Goal: Task Accomplishment & Management: Manage account settings

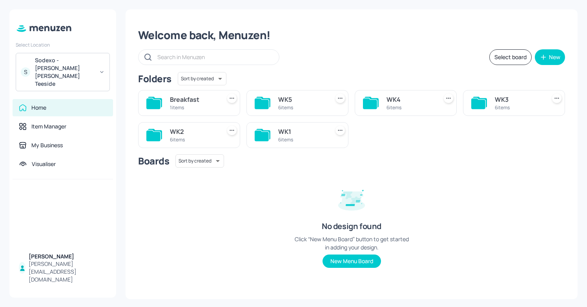
click at [288, 131] on div "WK1" at bounding box center [302, 131] width 48 height 9
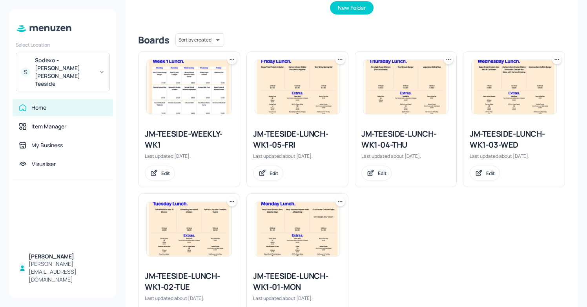
scroll to position [171, 0]
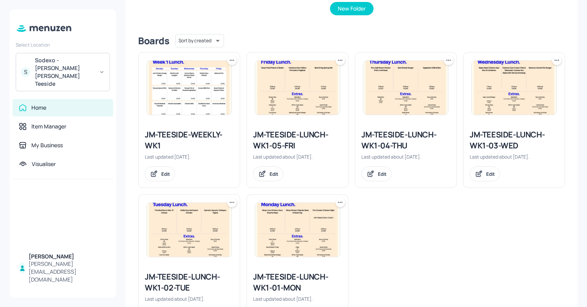
click at [509, 134] on div "JM-TEESIDE-LUNCH-WK1-03-WED" at bounding box center [513, 140] width 89 height 22
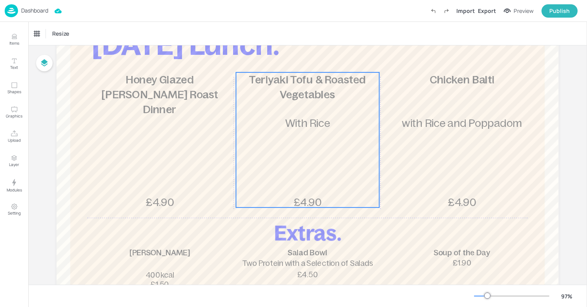
scroll to position [79, 0]
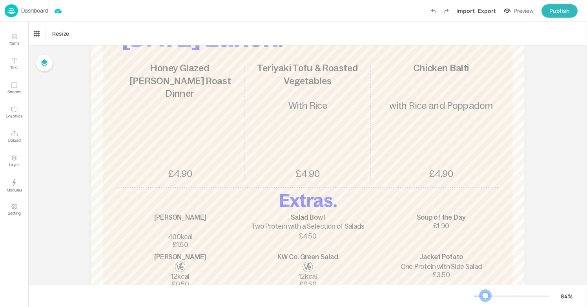
click at [485, 296] on div at bounding box center [485, 296] width 6 height 6
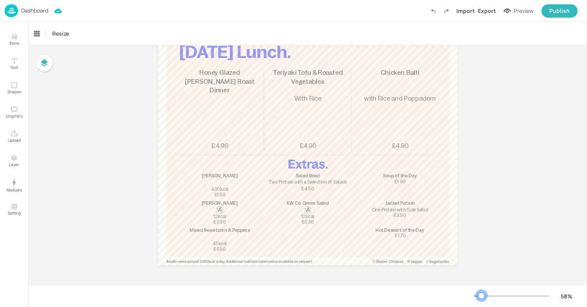
click at [481, 296] on div at bounding box center [477, 296] width 7 height 1
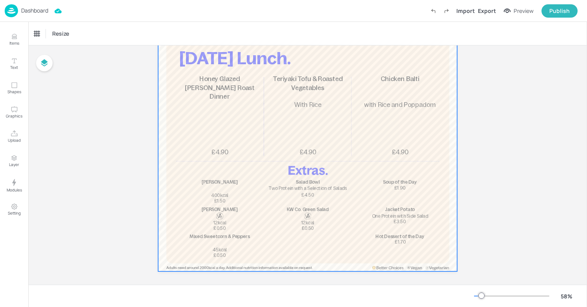
scroll to position [44, 0]
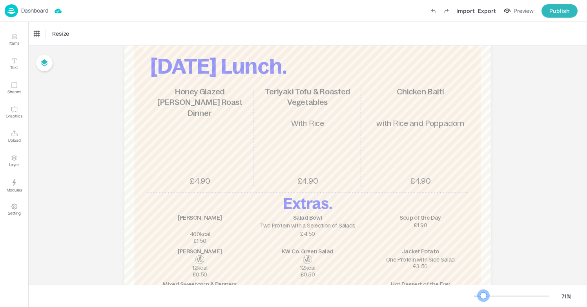
click at [483, 295] on div at bounding box center [483, 296] width 6 height 6
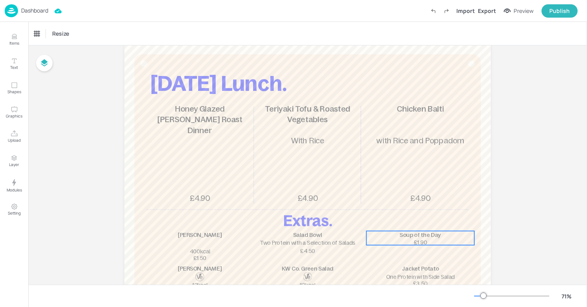
scroll to position [0, 0]
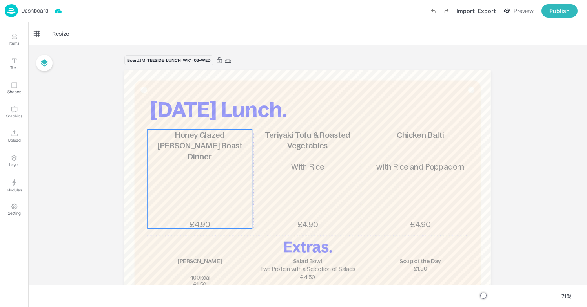
click at [217, 138] on span "Honey Glazed [PERSON_NAME] Roast Dinner" at bounding box center [199, 146] width 85 height 31
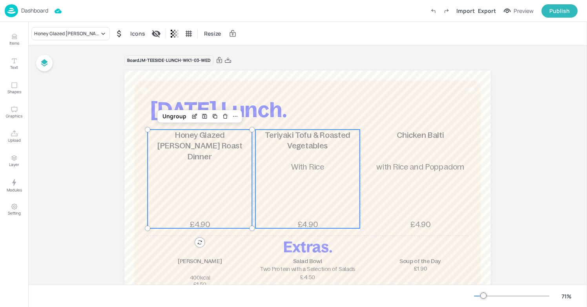
click at [312, 136] on span "Teriyaki Tofu & Roasted Vegetables" at bounding box center [307, 141] width 85 height 20
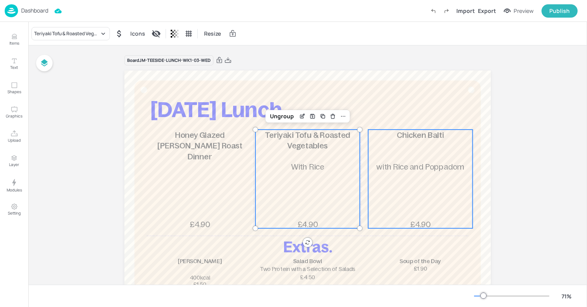
click at [398, 136] on span "Chicken Balti" at bounding box center [419, 135] width 47 height 9
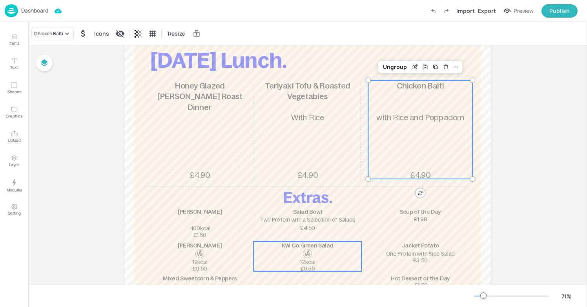
scroll to position [42, 0]
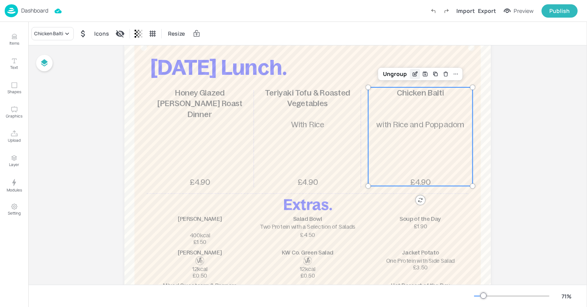
click at [414, 75] on icon "Edit Item" at bounding box center [415, 74] width 7 height 6
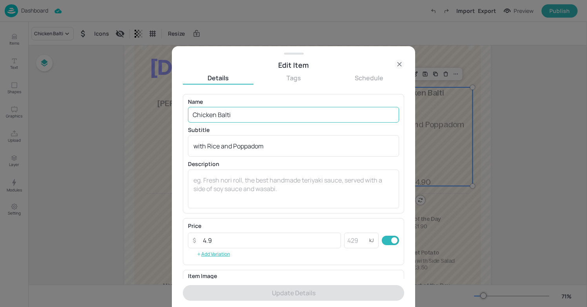
click at [294, 113] on input "Chicken Balti" at bounding box center [293, 115] width 211 height 16
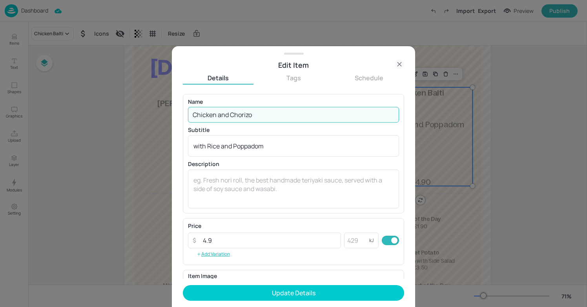
type input "Chicken and Chorizo"
click at [278, 141] on div "with Rice and Poppadom x ​" at bounding box center [293, 146] width 211 height 22
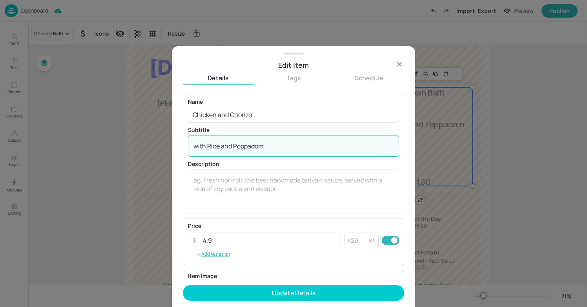
click at [278, 143] on textarea "with Rice and Poppadom" at bounding box center [293, 146] width 200 height 9
type textarea "w"
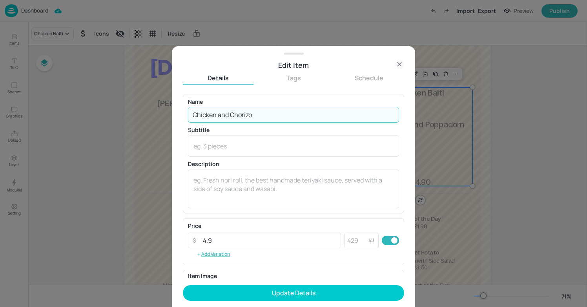
click at [262, 115] on input "Chicken and Chorizo" at bounding box center [293, 115] width 211 height 16
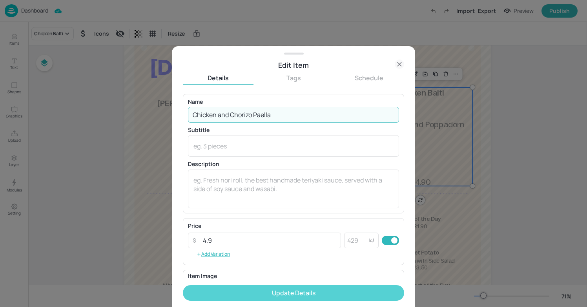
type input "Chicken and Chorizo Paella"
click at [278, 288] on button "Update Details" at bounding box center [293, 293] width 221 height 16
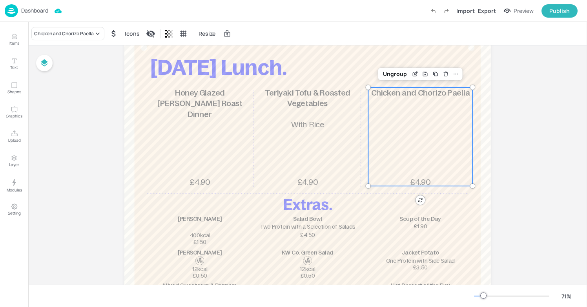
click at [464, 169] on div "Chicken and Chorizo Paella £4.90" at bounding box center [420, 136] width 104 height 99
click at [488, 7] on div "Export" at bounding box center [487, 11] width 18 height 8
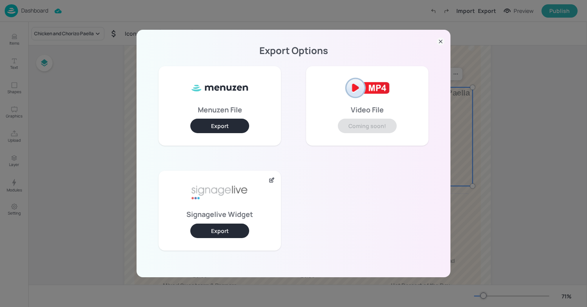
click at [228, 232] on button "Export" at bounding box center [219, 231] width 59 height 15
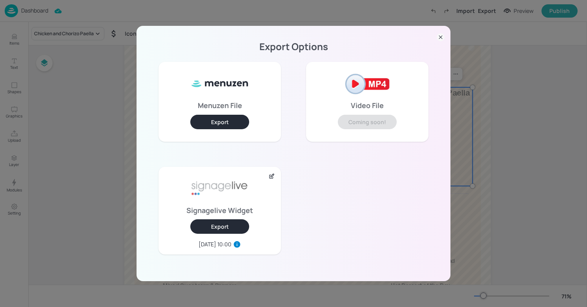
click at [66, 91] on div "Export Options Menuzen File Export Video File Coming soon! Signagelive Widget E…" at bounding box center [293, 153] width 587 height 307
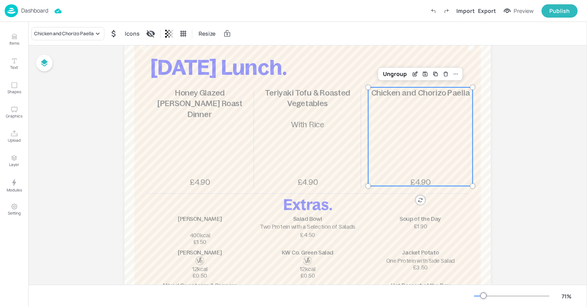
click at [41, 11] on p "Dashboard" at bounding box center [34, 10] width 27 height 5
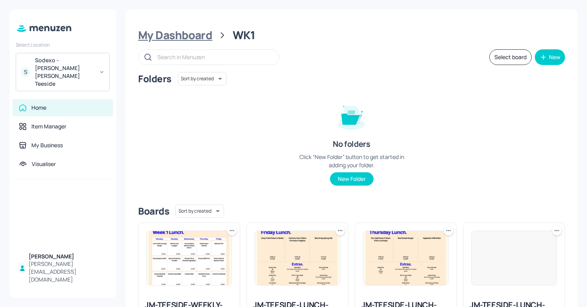
click at [174, 35] on div "My Dashboard" at bounding box center [175, 35] width 74 height 14
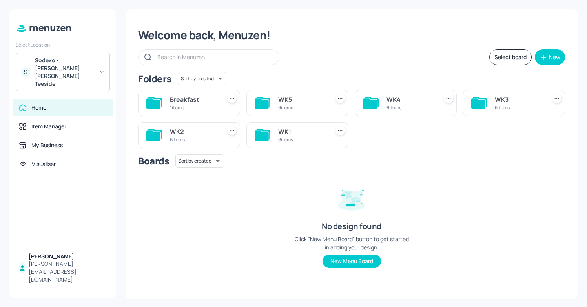
click at [294, 129] on div "WK1" at bounding box center [302, 131] width 48 height 9
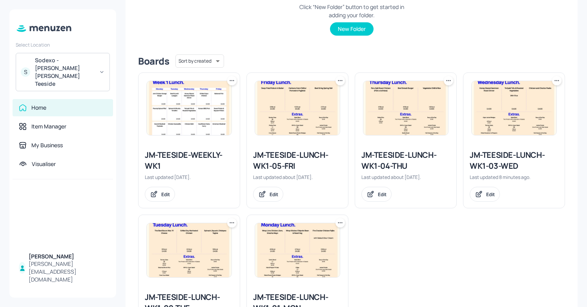
scroll to position [159, 0]
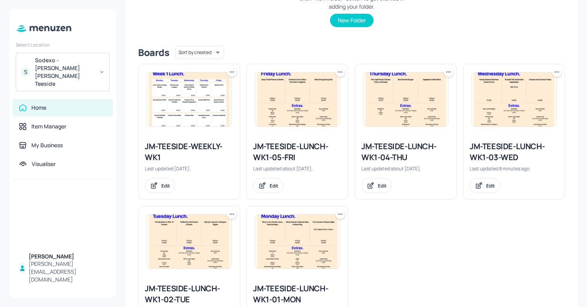
click at [488, 111] on img at bounding box center [513, 100] width 85 height 54
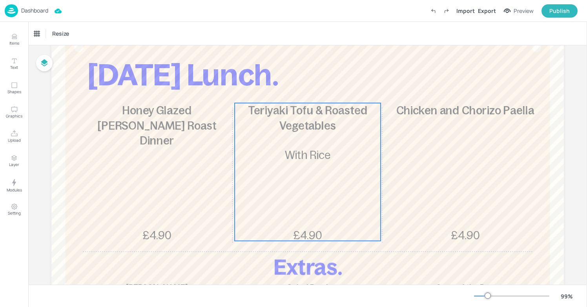
scroll to position [69, 0]
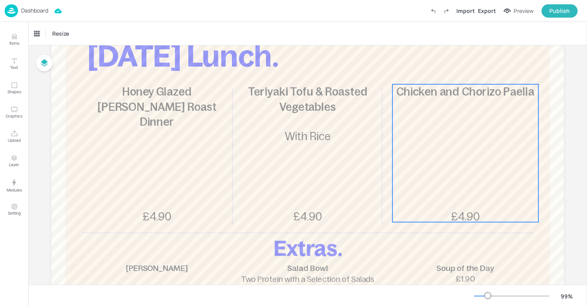
click at [453, 117] on div "Chicken and Chorizo Paella £4.90" at bounding box center [465, 153] width 146 height 138
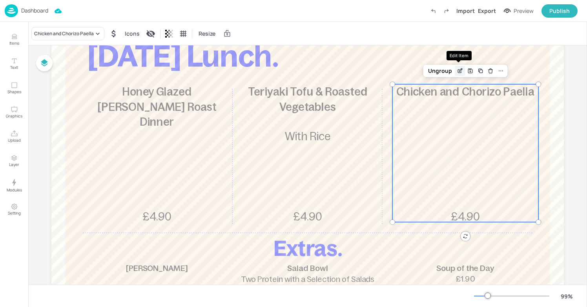
click at [459, 71] on icon "Edit Item" at bounding box center [459, 71] width 7 height 6
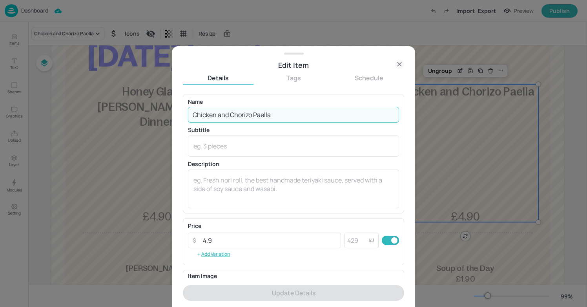
drag, startPoint x: 295, startPoint y: 120, endPoint x: 183, endPoint y: 121, distance: 112.2
click at [183, 121] on div "Name Chicken and Chorizo Paella ​ Subtitle x ​ Description x ​" at bounding box center [293, 154] width 221 height 120
click at [100, 129] on div at bounding box center [293, 153] width 587 height 307
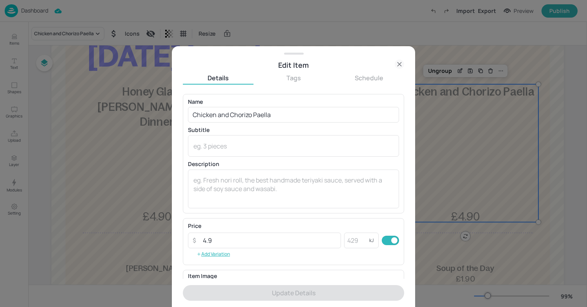
click at [35, 7] on div at bounding box center [293, 153] width 587 height 307
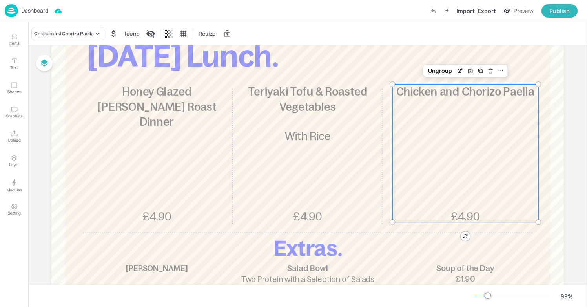
click at [34, 12] on p "Dashboard" at bounding box center [34, 10] width 27 height 5
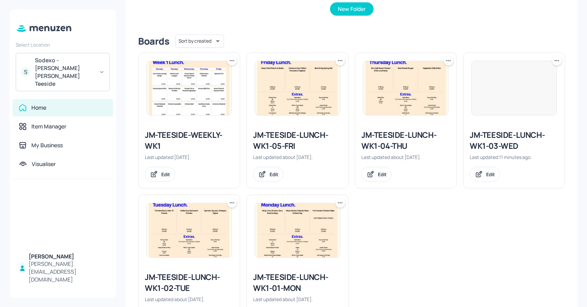
scroll to position [175, 0]
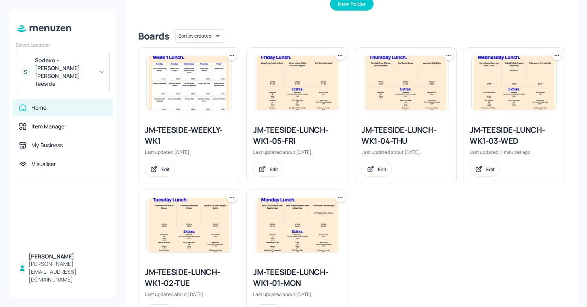
click at [553, 56] on icon at bounding box center [557, 56] width 8 height 8
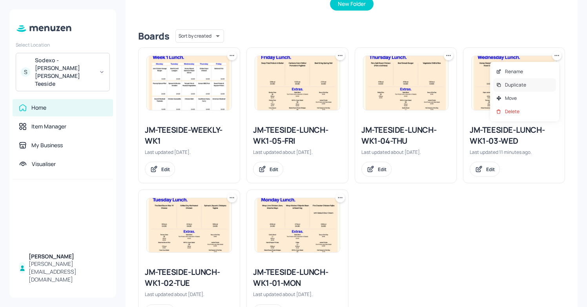
click at [508, 88] on p "Duplicate" at bounding box center [515, 85] width 21 height 7
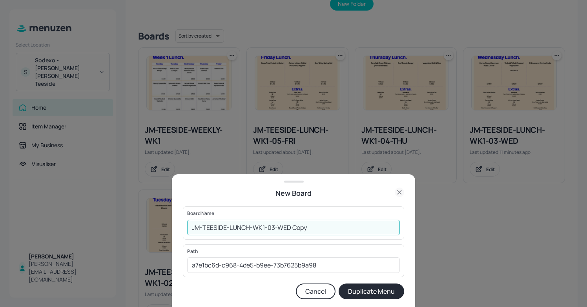
click at [191, 228] on input "JM-TEESIDE-LUNCH-WK1-03-WED Copy" at bounding box center [293, 228] width 213 height 16
click at [343, 222] on input "01-EDIT-JM-TEESIDE-LUNCH-WK1-03-WED Copy" at bounding box center [293, 228] width 213 height 16
type input "01-EDIT-JM-TEESIDE-LUNCH-WK1-03-WED-17/09"
click at [368, 289] on button "Duplicate Menu" at bounding box center [370, 292] width 65 height 16
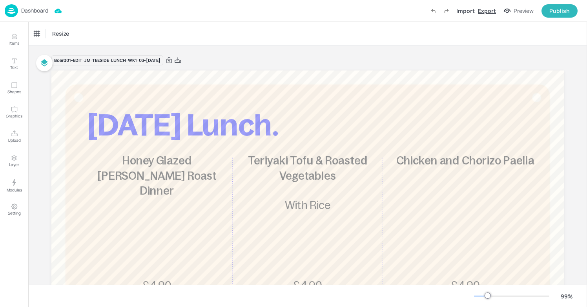
click at [491, 10] on div "Export" at bounding box center [487, 11] width 18 height 8
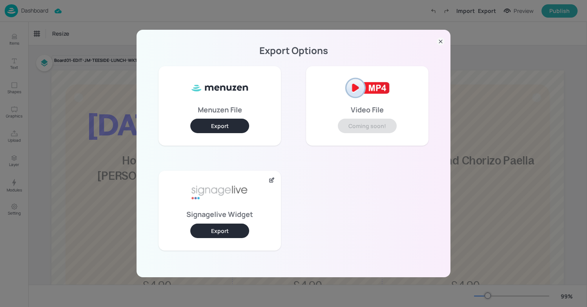
click at [234, 228] on button "Export" at bounding box center [219, 231] width 59 height 15
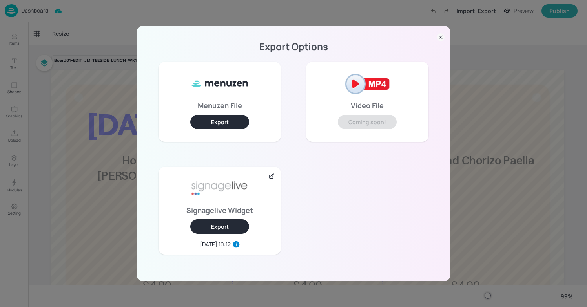
click at [54, 221] on div "Export Options Menuzen File Export Video File Coming soon! Signagelive Widget E…" at bounding box center [293, 153] width 587 height 307
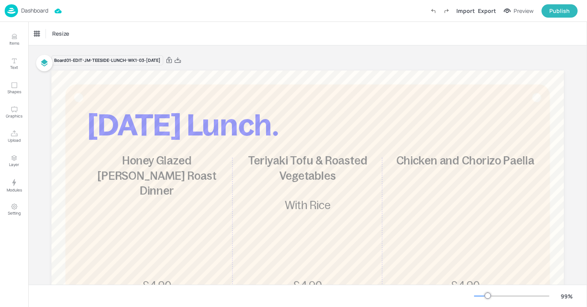
click at [36, 11] on p "Dashboard" at bounding box center [34, 10] width 27 height 5
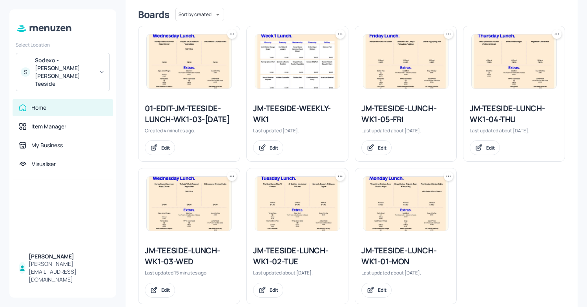
scroll to position [224, 0]
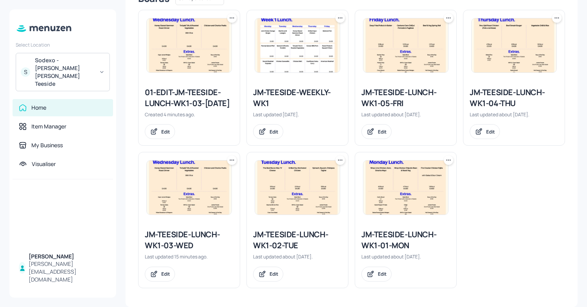
click at [187, 246] on div "JM-TEESIDE-LUNCH-WK1-03-WED" at bounding box center [189, 240] width 89 height 22
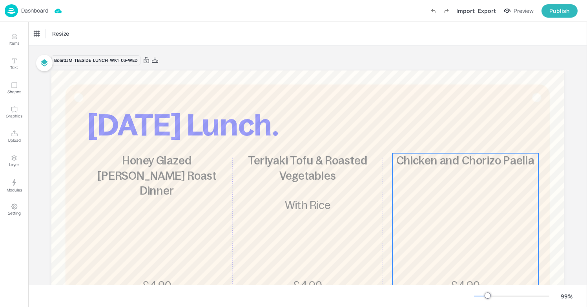
click at [451, 165] on span "Chicken and Chorizo Paella" at bounding box center [465, 160] width 138 height 13
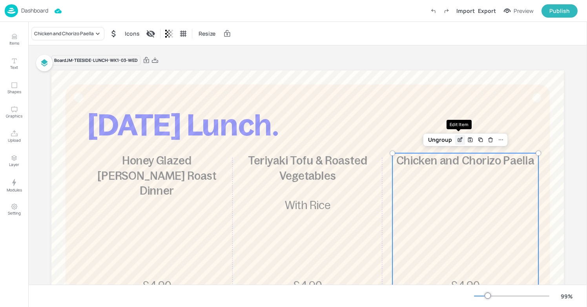
click at [457, 139] on icon "Edit Item" at bounding box center [459, 140] width 7 height 6
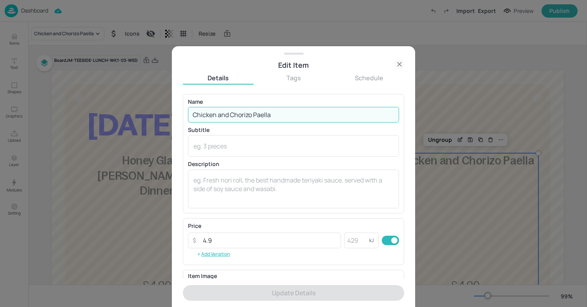
drag, startPoint x: 293, startPoint y: 117, endPoint x: 164, endPoint y: 118, distance: 129.8
click at [164, 118] on div "Edit Item Details Tags Schedule Name Chicken and Chorizo Paella ​ Subtitle x ​ …" at bounding box center [293, 153] width 587 height 307
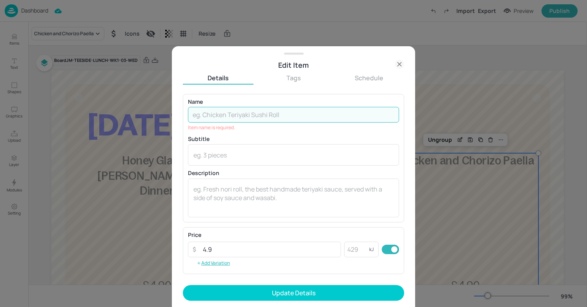
click at [400, 62] on icon at bounding box center [399, 64] width 4 height 4
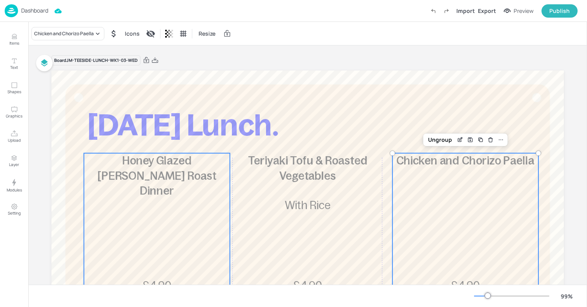
scroll to position [1, 0]
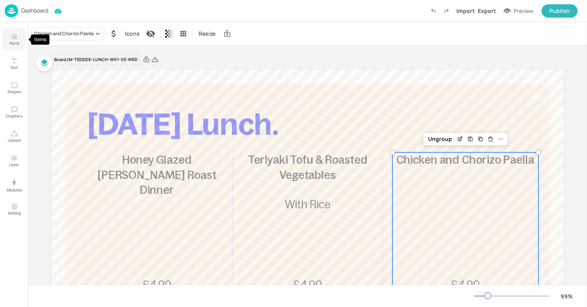
click at [18, 40] on p "Items" at bounding box center [14, 42] width 10 height 5
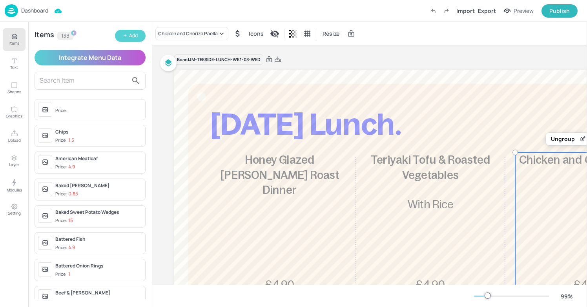
click at [139, 35] on button "Add" at bounding box center [130, 36] width 31 height 12
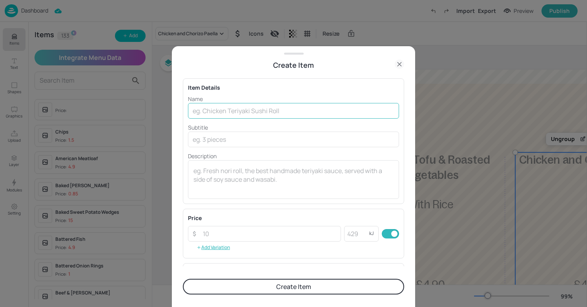
click at [238, 108] on input "text" at bounding box center [293, 111] width 211 height 16
type input "c"
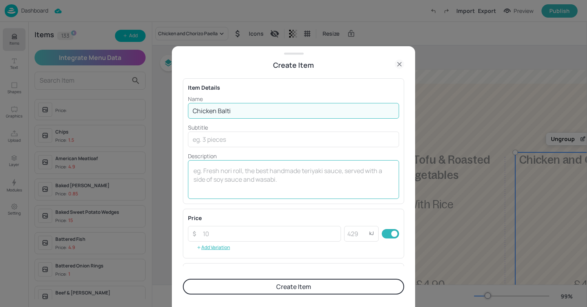
scroll to position [26, 0]
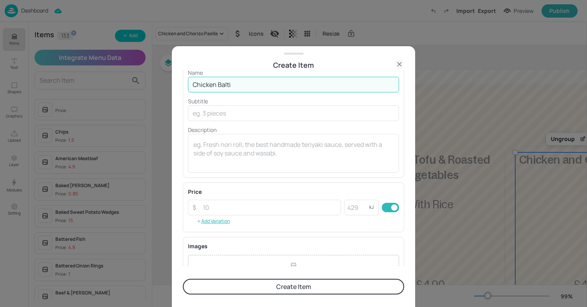
type input "Chicken Balti"
click at [345, 289] on button "Create Item" at bounding box center [293, 287] width 221 height 16
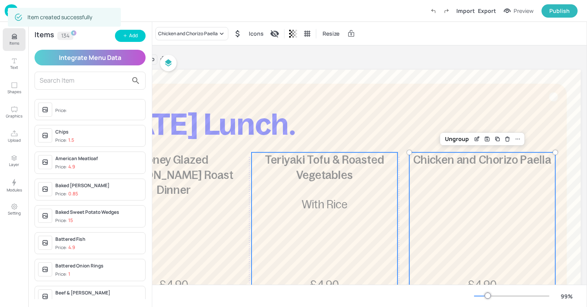
scroll to position [1, 124]
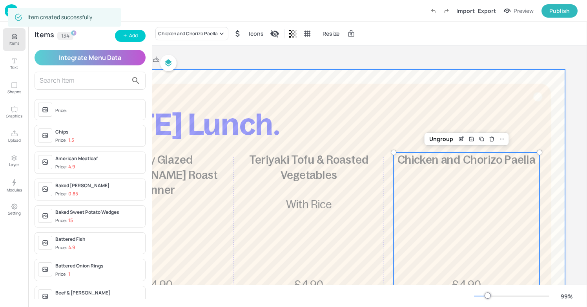
click at [488, 151] on div at bounding box center [309, 280] width 512 height 421
click at [467, 160] on span "Chicken and Chorizo Paella" at bounding box center [466, 160] width 138 height 13
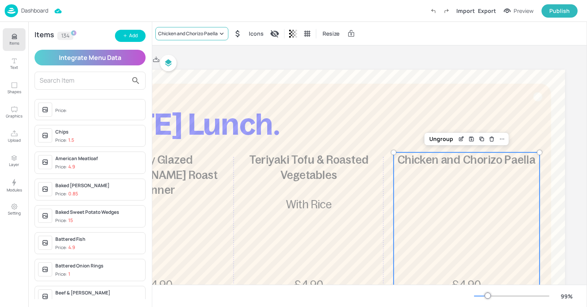
click at [202, 30] on div "Chicken and Chorizo Paella" at bounding box center [188, 33] width 60 height 7
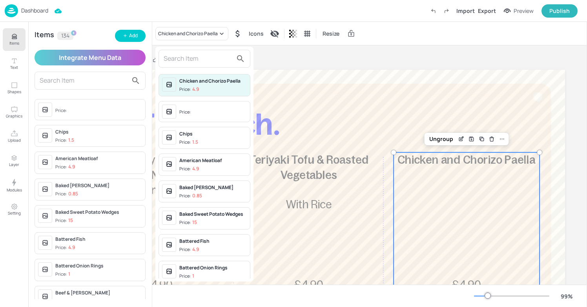
click at [196, 61] on input "text" at bounding box center [198, 59] width 69 height 13
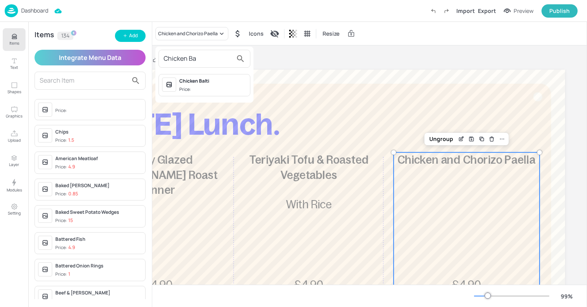
type input "Chicken Ba"
click at [179, 91] on div "Price:" at bounding box center [185, 89] width 13 height 7
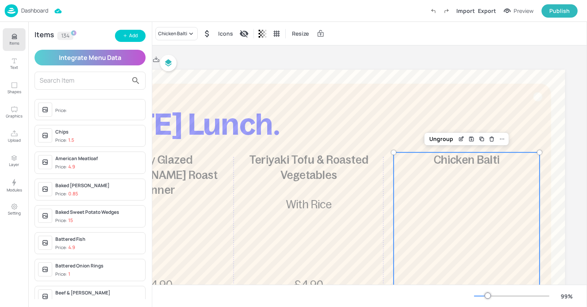
click at [374, 55] on div "Board JM-TEESIDE-LUNCH-WK1-03-WED" at bounding box center [309, 59] width 512 height 11
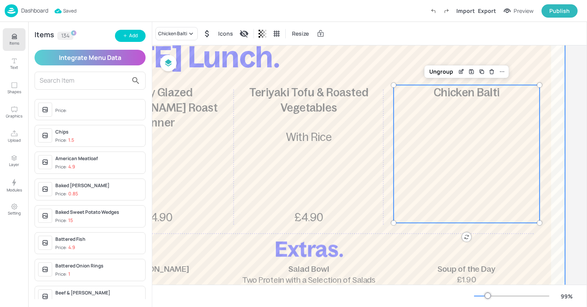
scroll to position [83, 124]
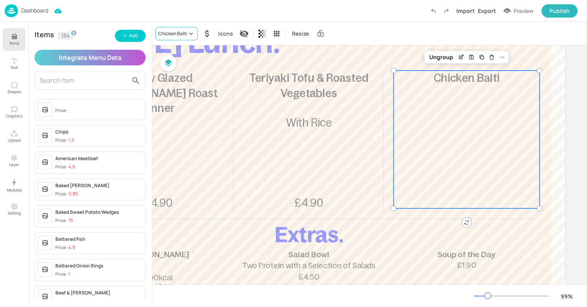
click at [178, 35] on div "Chicken Balti" at bounding box center [172, 33] width 29 height 7
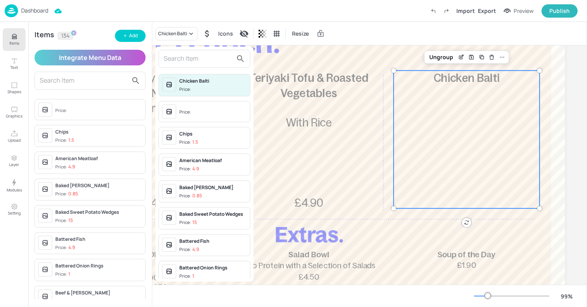
click at [221, 89] on span "Price:" at bounding box center [212, 89] width 67 height 7
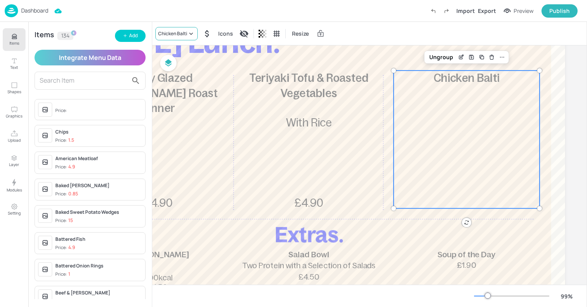
click at [183, 36] on div "Chicken Balti" at bounding box center [172, 33] width 29 height 7
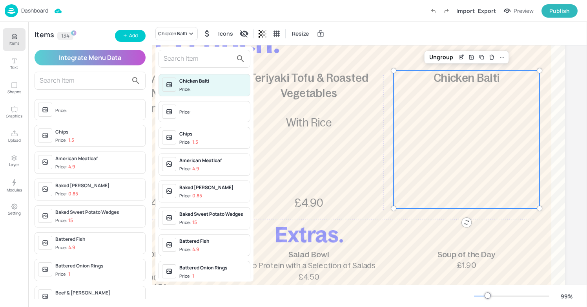
click at [184, 86] on div "Price:" at bounding box center [185, 89] width 13 height 7
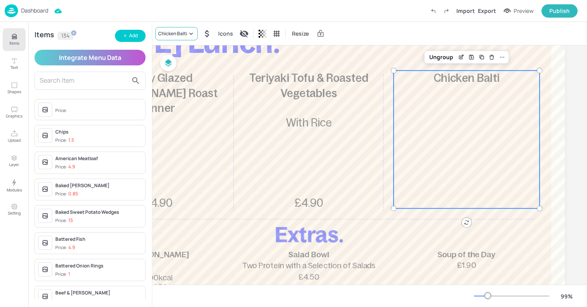
click at [176, 35] on div "Chicken Balti" at bounding box center [172, 33] width 29 height 7
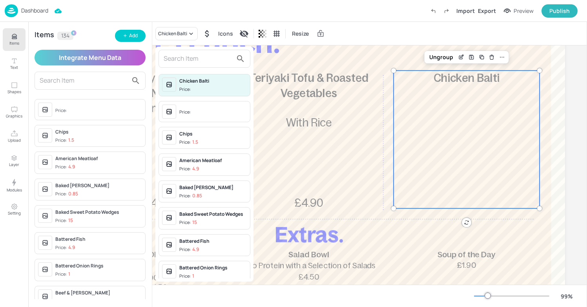
click at [304, 124] on div at bounding box center [293, 153] width 587 height 307
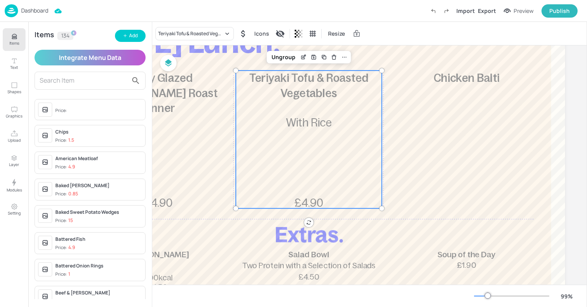
click at [304, 124] on span "With Rice" at bounding box center [308, 122] width 45 height 13
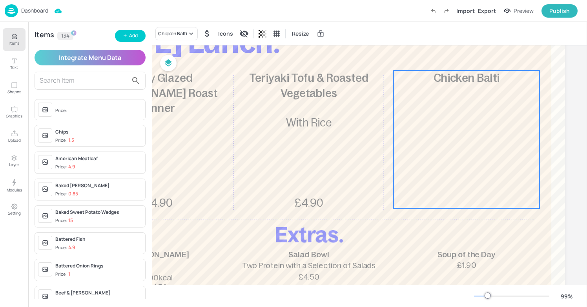
click at [426, 129] on div "Chicken Balti" at bounding box center [466, 140] width 146 height 138
click at [458, 59] on icon "Edit Item" at bounding box center [461, 57] width 7 height 6
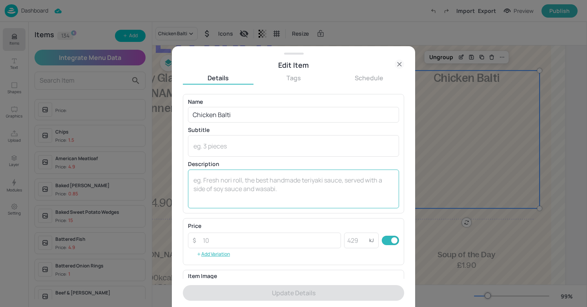
click at [203, 186] on textarea at bounding box center [293, 189] width 200 height 26
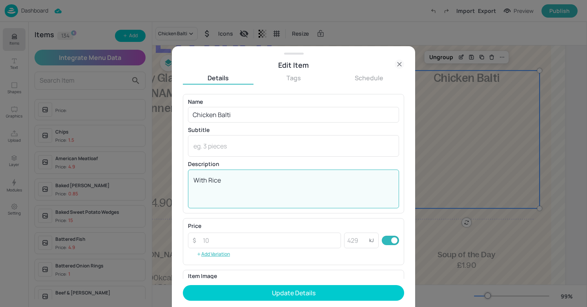
type textarea "With Rice"
click at [265, 233] on input "number" at bounding box center [269, 241] width 143 height 16
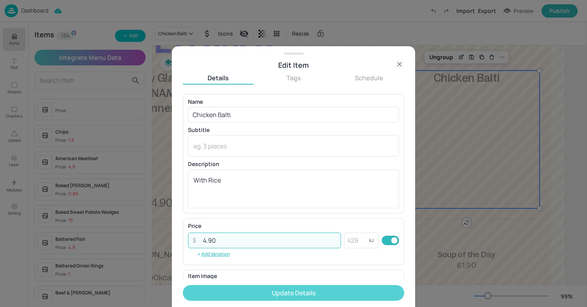
type input "4.90"
click at [298, 293] on button "Update Details" at bounding box center [293, 293] width 221 height 16
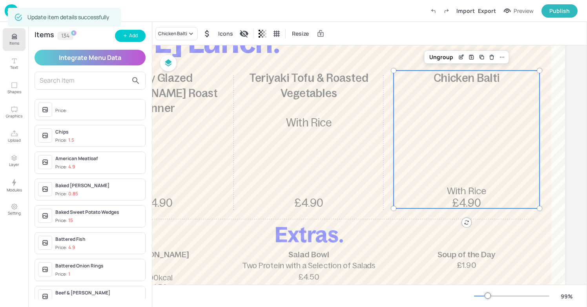
click at [459, 190] on span "With Rice" at bounding box center [466, 191] width 39 height 11
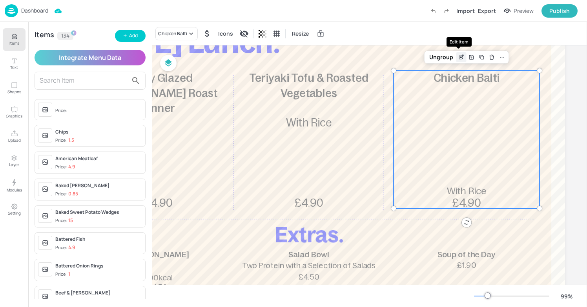
click at [458, 60] on icon "Edit Item" at bounding box center [461, 57] width 7 height 6
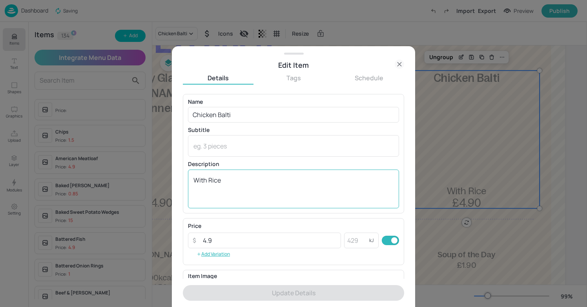
drag, startPoint x: 239, startPoint y: 171, endPoint x: 214, endPoint y: 176, distance: 25.5
click at [213, 176] on div "With Rice x ​" at bounding box center [293, 189] width 211 height 39
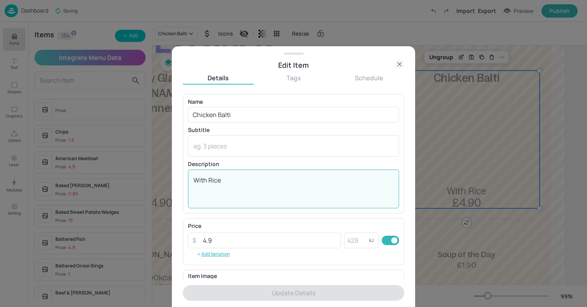
drag, startPoint x: 231, startPoint y: 184, endPoint x: 164, endPoint y: 184, distance: 67.8
click at [164, 184] on div "Edit Item Details Tags Schedule Name Chicken Balti ​ Subtitle x ​ Description W…" at bounding box center [293, 153] width 587 height 307
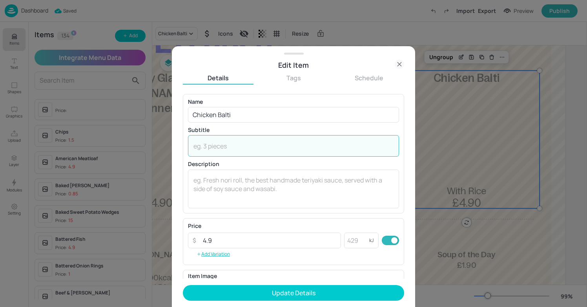
click at [200, 146] on textarea at bounding box center [293, 146] width 200 height 9
paste textarea "With Rice"
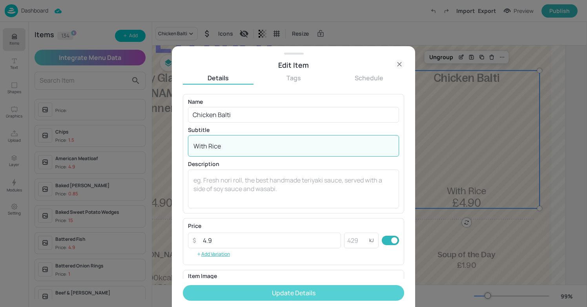
type textarea "With Rice"
click at [307, 295] on button "Update Details" at bounding box center [293, 293] width 221 height 16
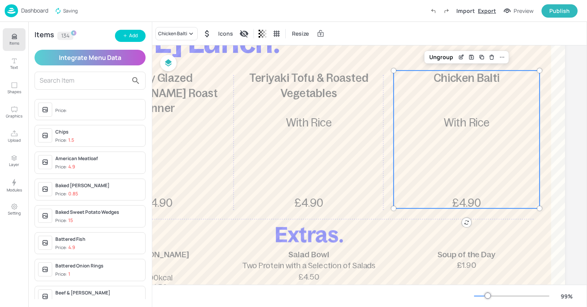
click at [485, 11] on div "Export" at bounding box center [487, 11] width 18 height 8
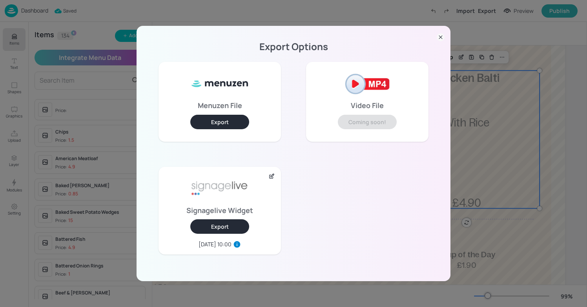
click at [212, 224] on button "Export" at bounding box center [219, 227] width 59 height 15
click at [442, 38] on icon at bounding box center [440, 37] width 8 height 8
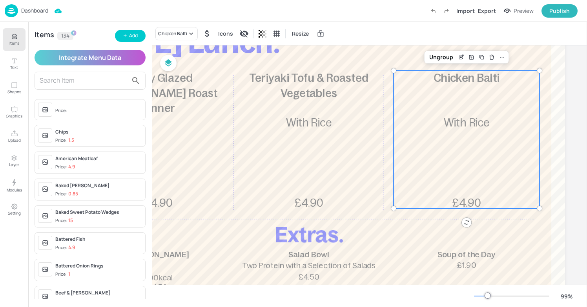
click at [18, 11] on div "Dashboard" at bounding box center [27, 10] width 44 height 13
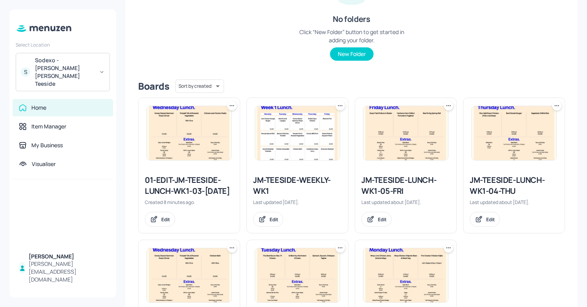
scroll to position [128, 0]
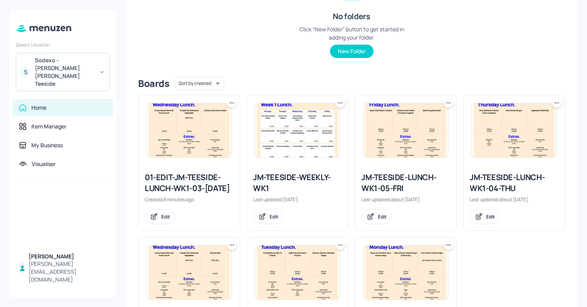
click at [286, 149] on img at bounding box center [297, 131] width 85 height 54
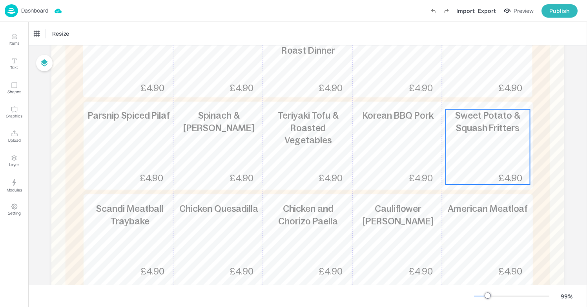
scroll to position [177, 0]
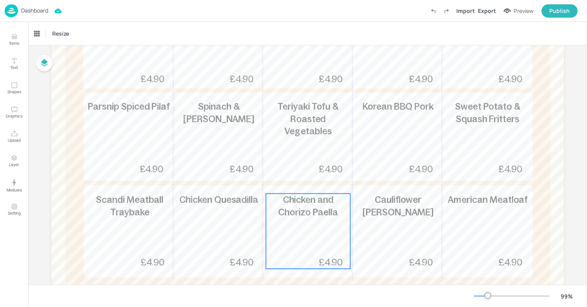
click at [316, 214] on span "Chicken and Chorizo Paella" at bounding box center [308, 206] width 60 height 23
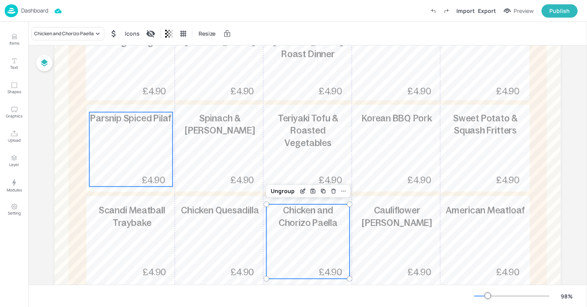
scroll to position [165, 0]
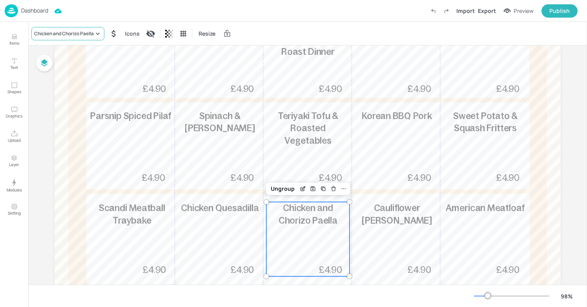
click at [76, 32] on div "Chicken and Chorizo Paella" at bounding box center [64, 33] width 60 height 7
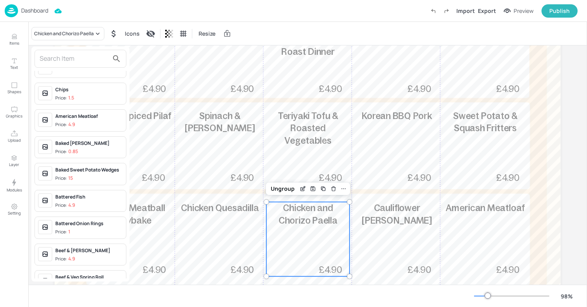
scroll to position [0, 0]
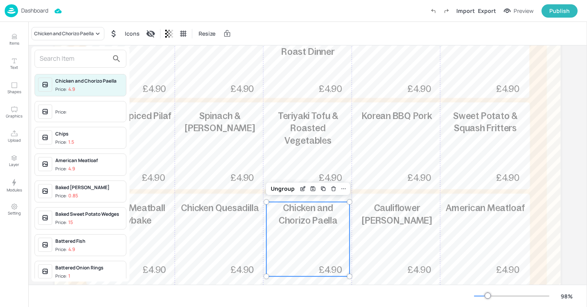
click at [64, 63] on input "text" at bounding box center [74, 59] width 69 height 13
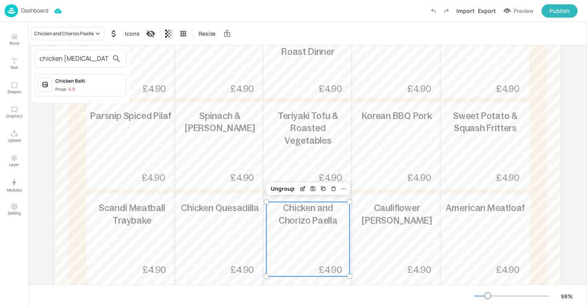
type input "chicken bal"
click at [67, 84] on div "Chicken Balti" at bounding box center [88, 81] width 67 height 7
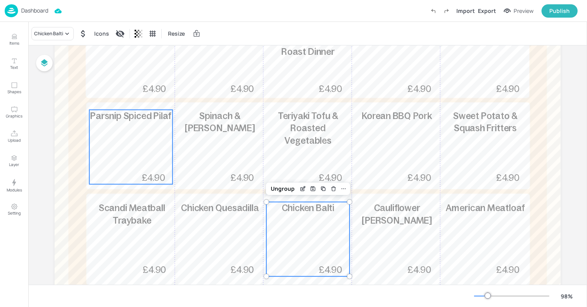
click at [109, 157] on div "Parsnip Spiced Pilaf £4.90" at bounding box center [130, 147] width 83 height 75
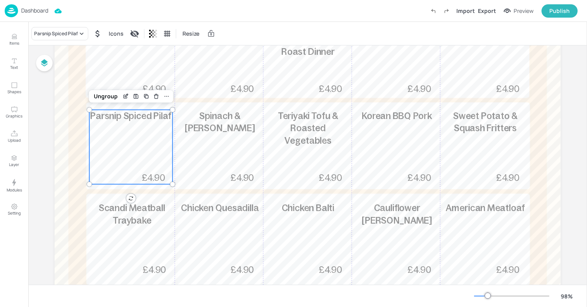
click at [18, 11] on div "Dashboard" at bounding box center [27, 10] width 44 height 13
click at [27, 5] on div "Dashboard" at bounding box center [27, 10] width 44 height 13
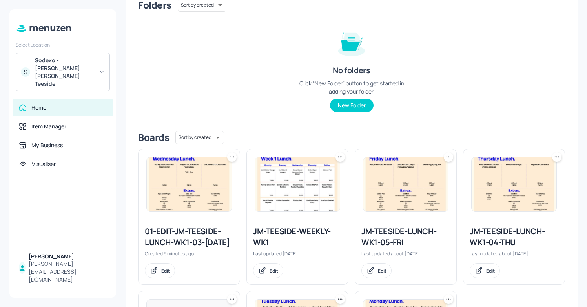
scroll to position [85, 0]
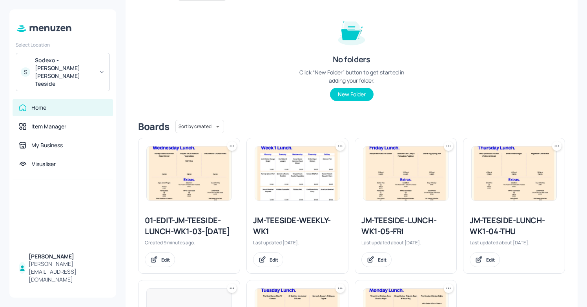
click at [339, 147] on icon at bounding box center [340, 146] width 8 height 8
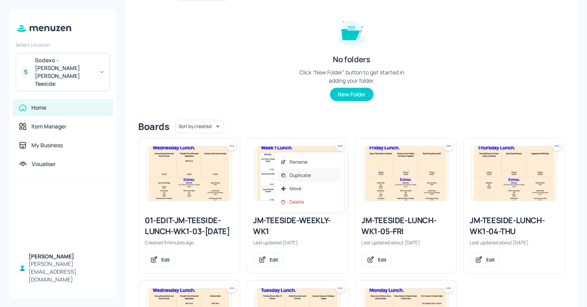
click at [305, 173] on p "Duplicate" at bounding box center [299, 175] width 21 height 7
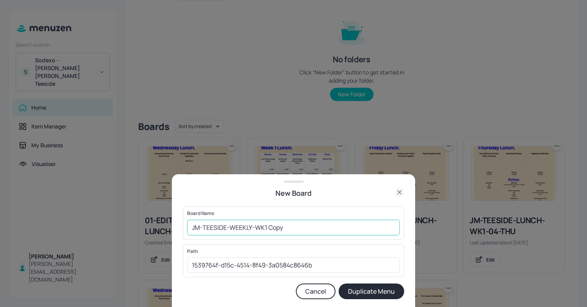
click at [299, 229] on input "JM-TEESIDE-WEEKLY-WK1 Copy" at bounding box center [293, 228] width 213 height 16
click at [192, 228] on input "JM-TEESIDE-WEEKLY-WK1" at bounding box center [293, 228] width 213 height 16
click at [316, 231] on input "01-EDIT-JM-TEESIDE-WEEKLY-WK1" at bounding box center [293, 228] width 213 height 16
type input "01-EDIT-JM-TEESIDE-WEEKLY-WK1-17/09"
click at [377, 292] on button "Duplicate Menu" at bounding box center [370, 292] width 65 height 16
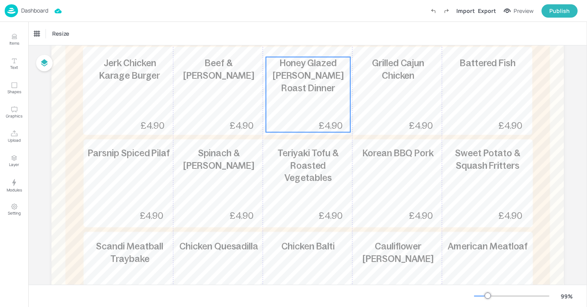
scroll to position [225, 0]
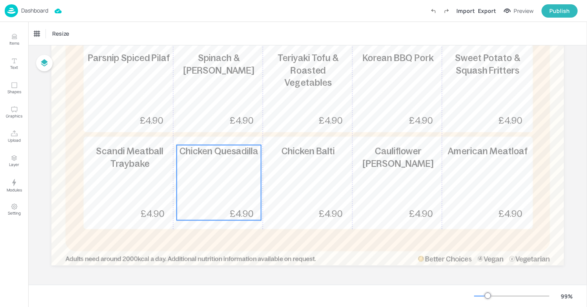
click at [222, 161] on div "Chicken Quesadilla £4.90" at bounding box center [218, 182] width 84 height 75
click at [62, 29] on div "Chicken Quesadilla" at bounding box center [58, 33] width 55 height 13
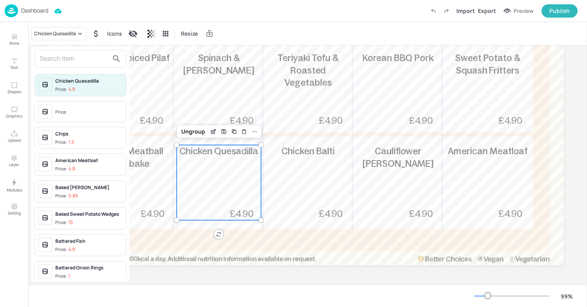
click at [62, 58] on input "text" at bounding box center [74, 59] width 69 height 13
click at [308, 177] on div at bounding box center [293, 153] width 587 height 307
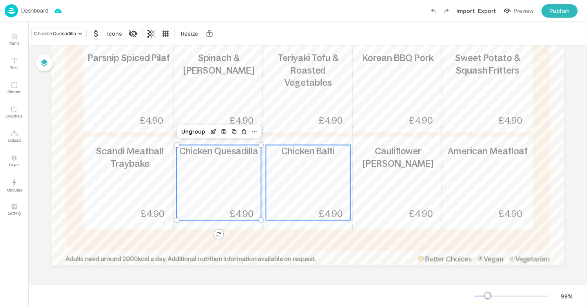
click at [304, 158] on div "Chicken Balti £4.90" at bounding box center [308, 182] width 84 height 75
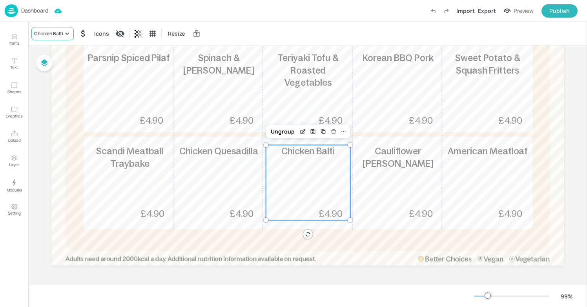
click at [60, 36] on div "Chicken Balti" at bounding box center [48, 33] width 29 height 7
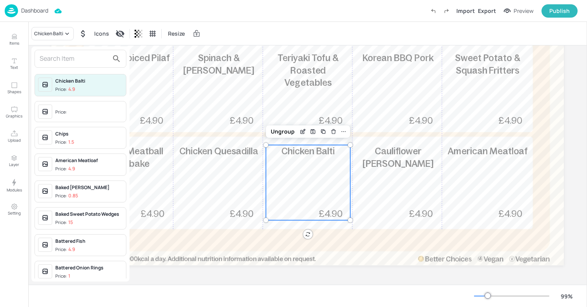
click at [69, 58] on input "text" at bounding box center [74, 59] width 69 height 13
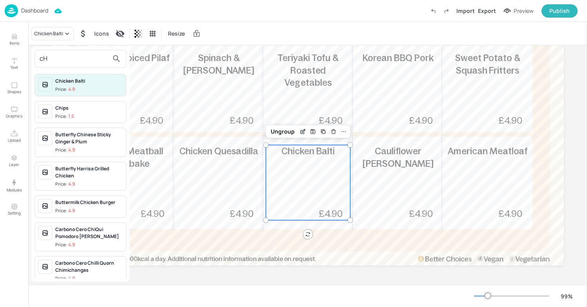
type input "c"
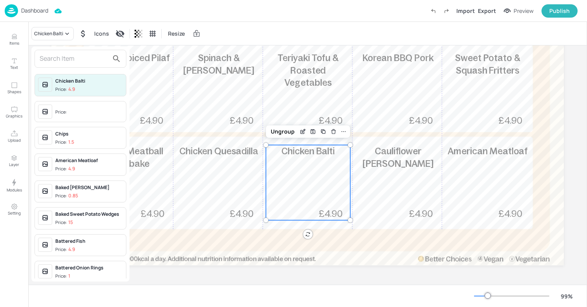
click at [10, 38] on div at bounding box center [293, 153] width 587 height 307
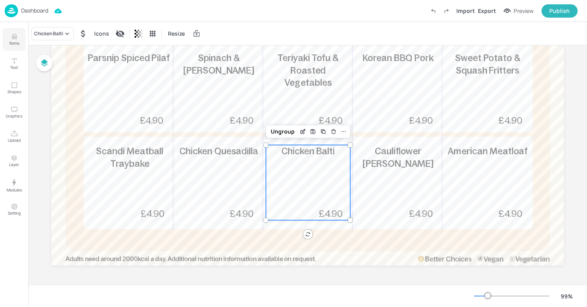
click at [13, 40] on icon "Items" at bounding box center [14, 36] width 7 height 7
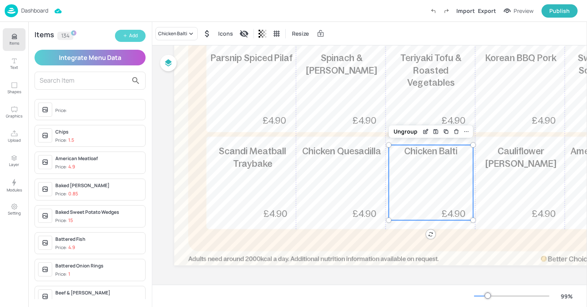
click at [126, 34] on icon "button" at bounding box center [125, 35] width 5 height 5
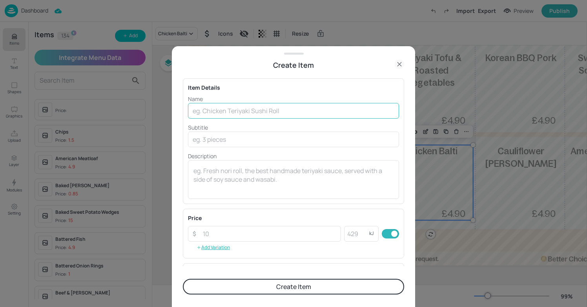
click at [222, 111] on input "text" at bounding box center [293, 111] width 211 height 16
type input "c"
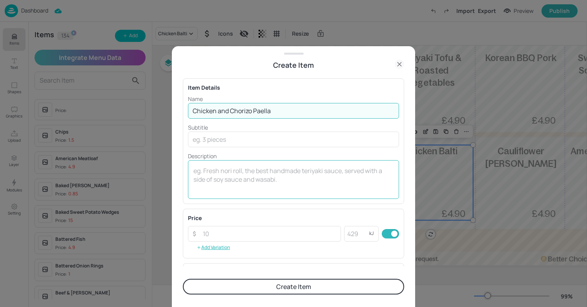
type input "Chicken and Chorizo Paella"
click at [238, 174] on textarea at bounding box center [293, 180] width 200 height 26
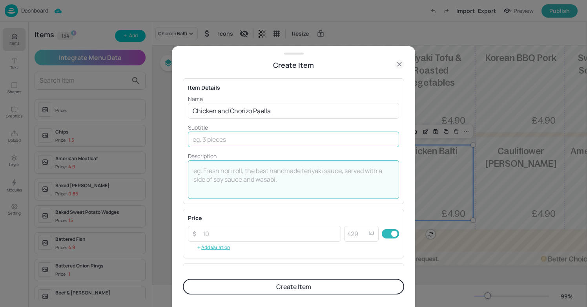
click at [254, 145] on input "text" at bounding box center [293, 140] width 211 height 16
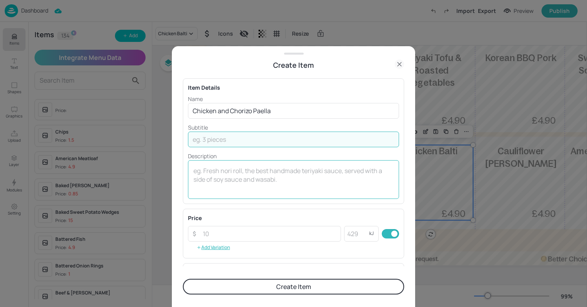
click at [248, 163] on div "x ​" at bounding box center [293, 179] width 211 height 39
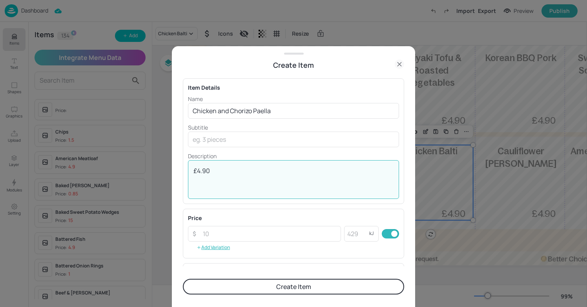
type textarea "£4.90"
click at [327, 285] on button "Create Item" at bounding box center [293, 287] width 221 height 16
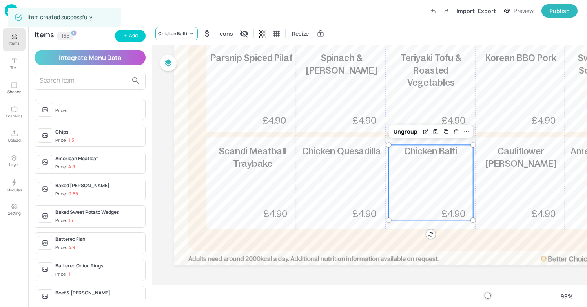
click at [179, 38] on div "Chicken Balti" at bounding box center [176, 33] width 42 height 13
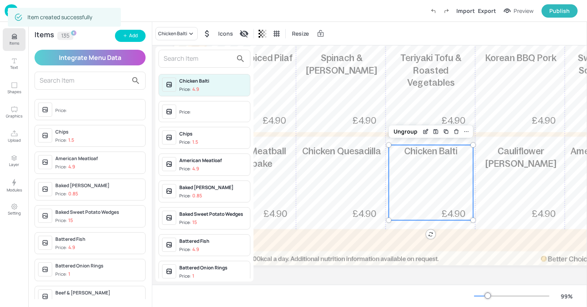
click at [193, 63] on input "text" at bounding box center [198, 59] width 69 height 13
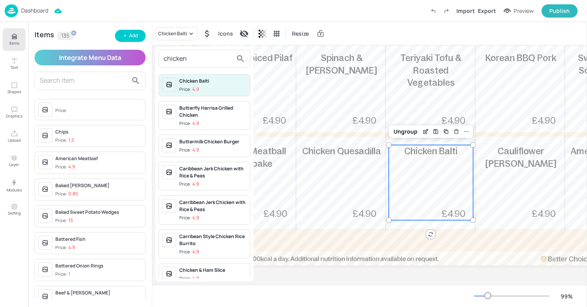
click at [187, 62] on input "chicken" at bounding box center [198, 59] width 69 height 13
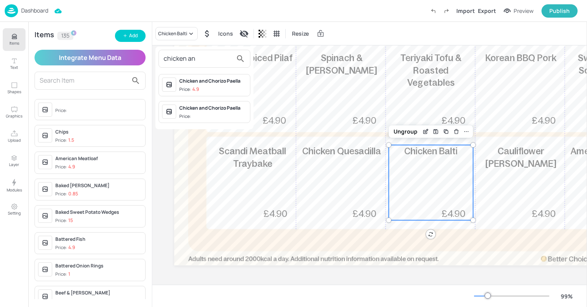
type input "chicken an"
click at [190, 84] on div "Chicken and Chorizo Paella" at bounding box center [212, 81] width 67 height 7
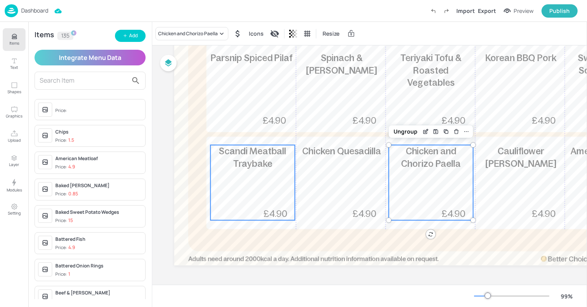
click at [285, 191] on div "Scandi Meatball Traybake £4.90" at bounding box center [252, 182] width 84 height 75
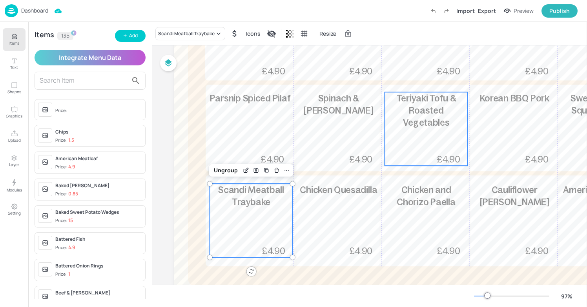
scroll to position [220, 0]
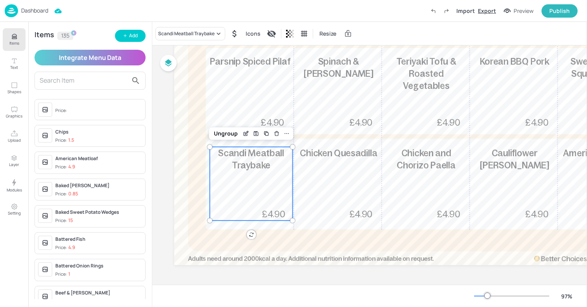
click at [486, 9] on div "Export" at bounding box center [487, 11] width 18 height 8
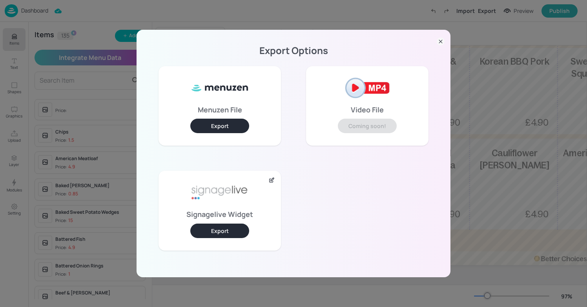
click at [227, 229] on button "Export" at bounding box center [219, 231] width 59 height 15
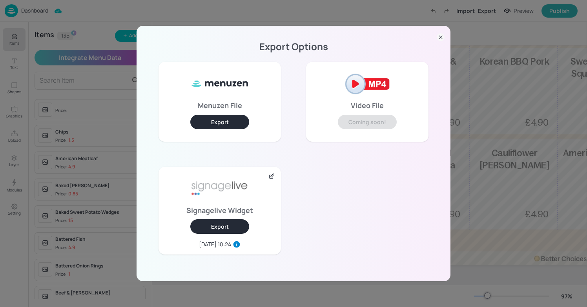
click at [442, 38] on icon at bounding box center [440, 37] width 8 height 8
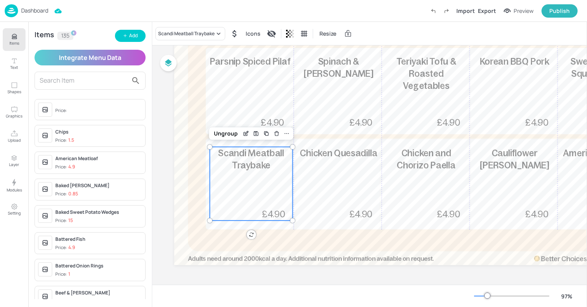
click at [25, 11] on p "Dashboard" at bounding box center [34, 10] width 27 height 5
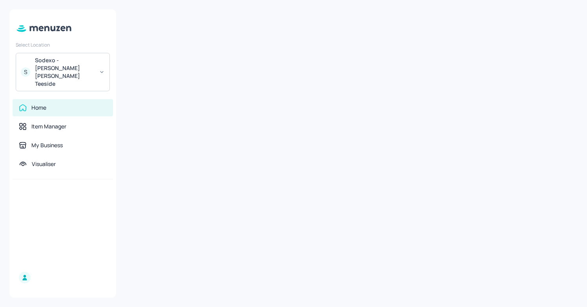
click at [81, 65] on div "Sodexo - Johnson Matthey Teeside" at bounding box center [64, 71] width 59 height 31
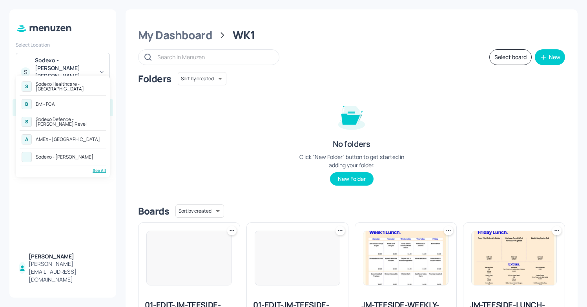
click at [62, 101] on div "B BM - FCA" at bounding box center [63, 104] width 86 height 14
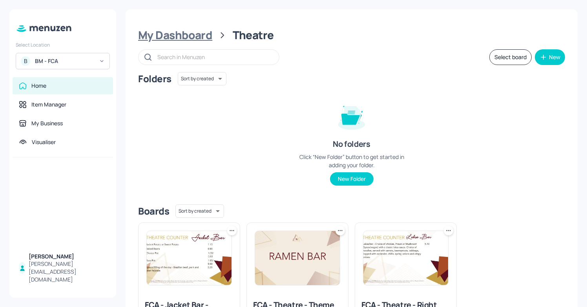
click at [189, 30] on div "My Dashboard" at bounding box center [175, 35] width 74 height 14
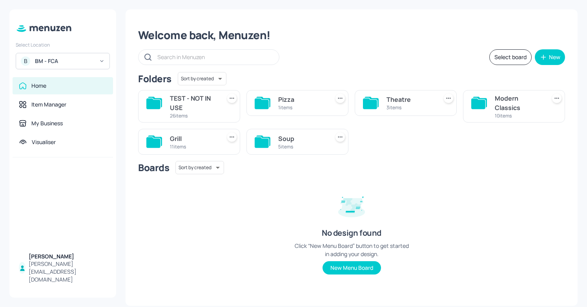
click at [180, 139] on div "Grill" at bounding box center [194, 138] width 48 height 9
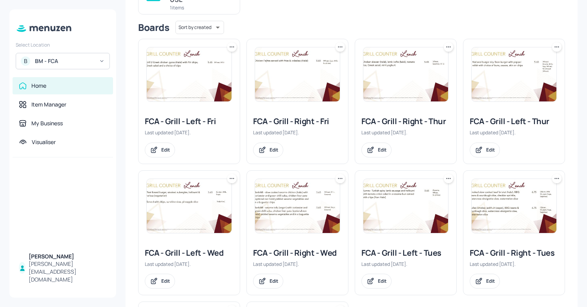
scroll to position [109, 0]
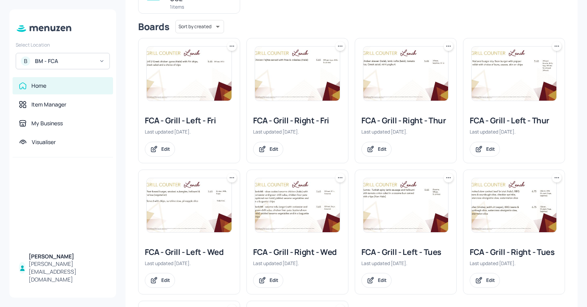
click at [195, 251] on div "FCA - Grill - Left - Wed" at bounding box center [189, 252] width 89 height 11
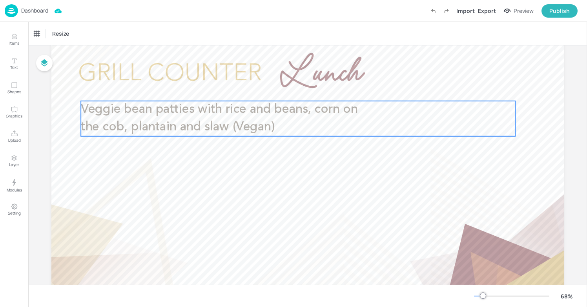
scroll to position [37, 0]
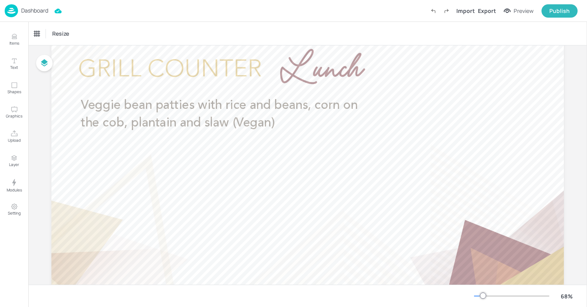
click at [31, 6] on div "Dashboard" at bounding box center [27, 10] width 44 height 13
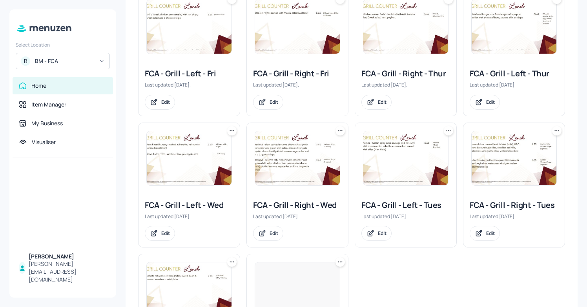
scroll to position [157, 0]
click at [171, 164] on img at bounding box center [189, 158] width 85 height 54
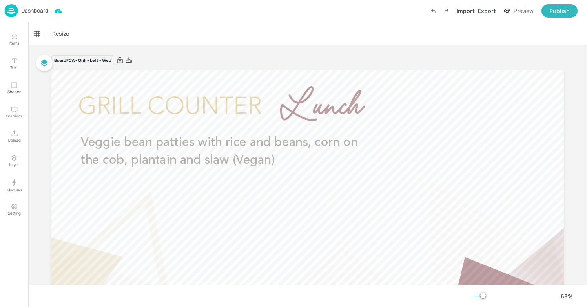
click at [14, 7] on img at bounding box center [11, 10] width 13 height 13
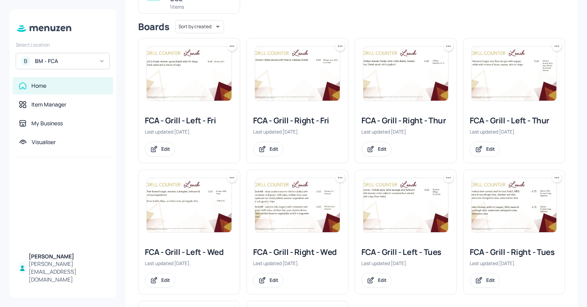
scroll to position [115, 0]
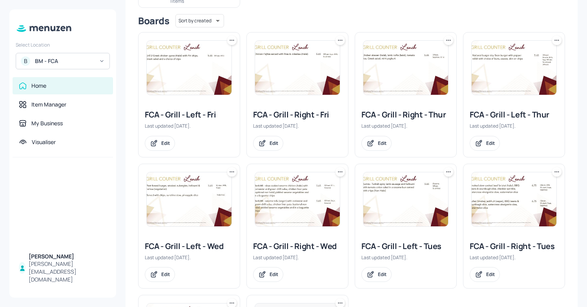
click at [299, 249] on div "FCA - Grill - Right - Wed" at bounding box center [297, 246] width 89 height 11
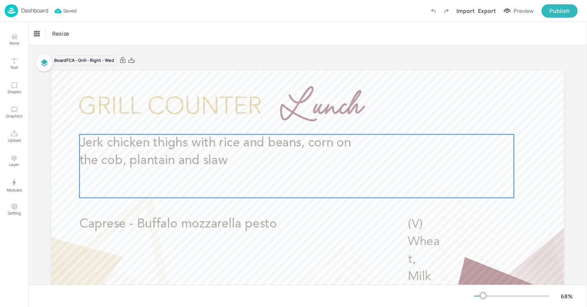
click at [221, 166] on span "Jerk chicken thighs with rice and beans, corn on the cob, plantain and slaw" at bounding box center [215, 152] width 271 height 30
click at [288, 122] on icon "Edit Item" at bounding box center [291, 121] width 7 height 6
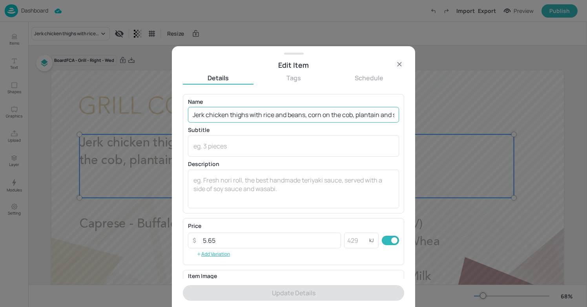
click at [251, 116] on input "Jerk chicken thighs with rice and beans, corn on the cob, plantain and slaw" at bounding box center [293, 115] width 211 height 16
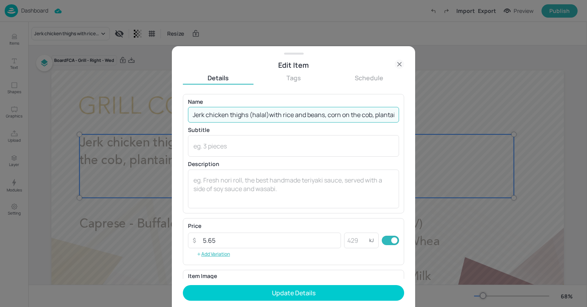
type input "Jerk chicken thighs (halal) with rice and beans, corn on the cob, plantain and …"
click at [144, 173] on div at bounding box center [293, 153] width 587 height 307
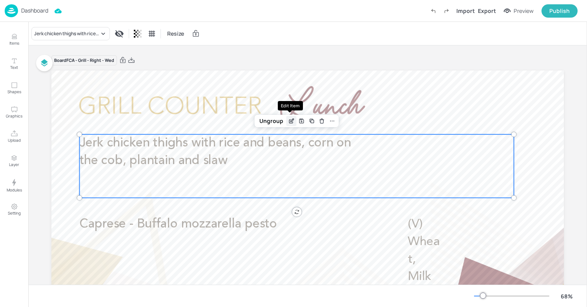
click at [289, 122] on icon "Edit Item" at bounding box center [291, 121] width 7 height 6
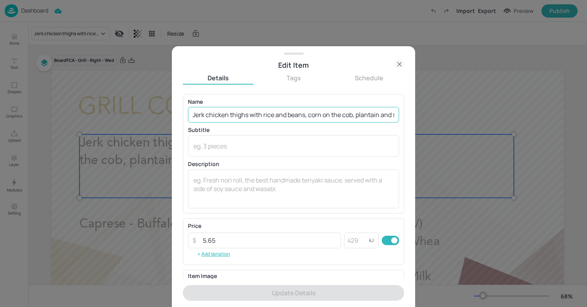
click at [245, 116] on input "Jerk chicken thighs with rice and beans, corn on the cob, plantain and slaw" at bounding box center [293, 115] width 211 height 16
click at [249, 116] on input "Jerk chicken thighs with rice and beans, corn on the cob, plantain and slaw" at bounding box center [293, 115] width 211 height 16
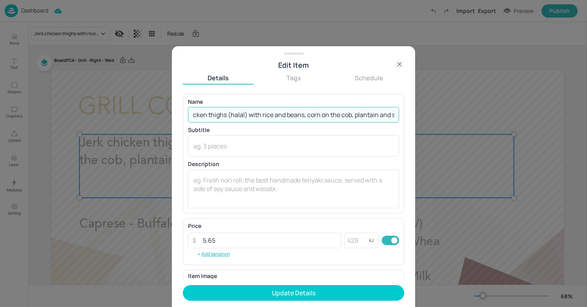
scroll to position [0, 35]
click at [394, 115] on input "Jerk chicken thighs (halal) with rice and beans, corn on the cob, plantain and …" at bounding box center [293, 115] width 211 height 16
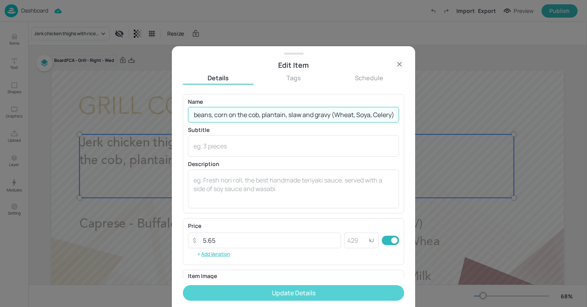
type input "Jerk chicken thighs (halal) with rice and beans, corn on the cob, plantain, sla…"
click at [274, 293] on button "Update Details" at bounding box center [293, 293] width 221 height 16
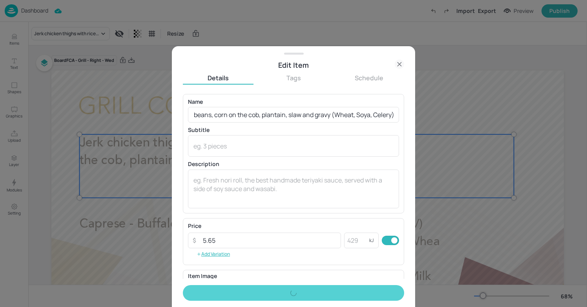
scroll to position [0, 0]
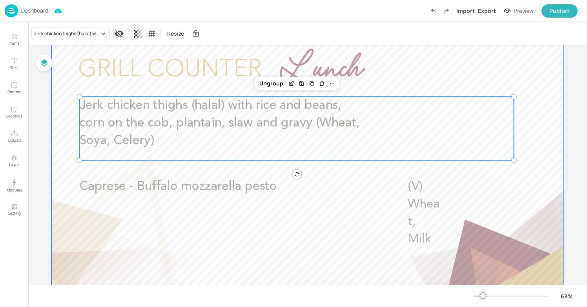
scroll to position [42, 0]
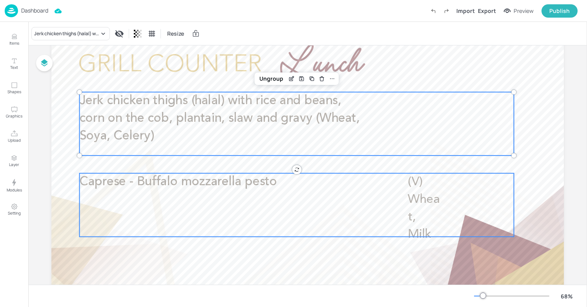
click at [322, 175] on p "Caprese - Buffalo mozzarella pesto" at bounding box center [225, 183] width 290 height 18
click at [119, 135] on span "Jerk chicken thighs (halal) with rice and beans, corn on the cob, plantain, sla…" at bounding box center [220, 118] width 280 height 47
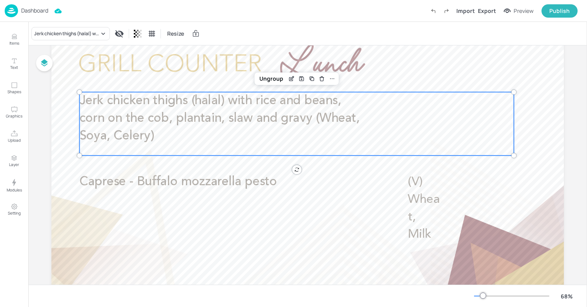
click at [277, 144] on p "Jerk chicken thighs (halal) with rice and beans, corn on the cob, plantain, sla…" at bounding box center [225, 118] width 290 height 53
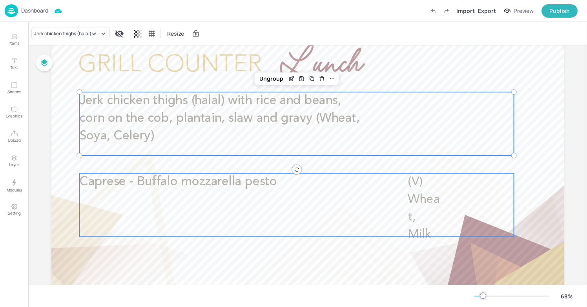
click at [242, 193] on div "Caprese - Buffalo mozzarella pesto (V) Wheat, Milk" at bounding box center [297, 206] width 434 height 64
click at [220, 150] on div "Jerk chicken thighs (halal) with rice and beans, corn on the cob, plantain, sla…" at bounding box center [297, 124] width 434 height 64
click at [218, 181] on span "Caprese - Buffalo mozzarella pesto" at bounding box center [178, 182] width 197 height 13
click at [205, 109] on p "Jerk chicken thighs (halal) with rice and beans, corn on the cob, plantain, sla…" at bounding box center [225, 118] width 290 height 53
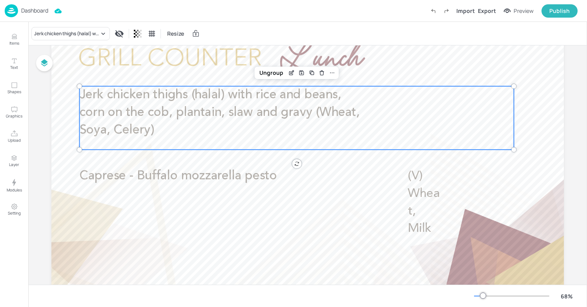
scroll to position [55, 0]
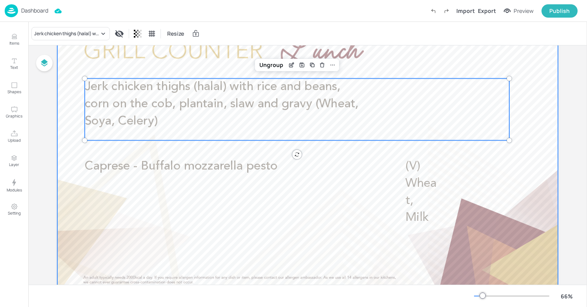
click at [228, 230] on div at bounding box center [307, 157] width 500 height 282
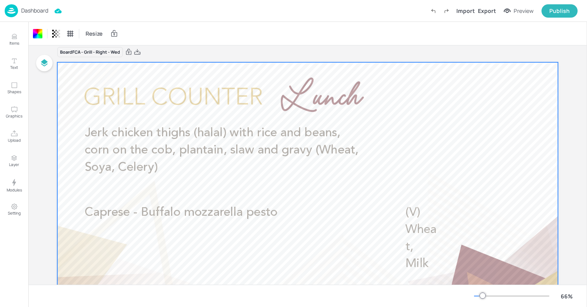
scroll to position [0, 0]
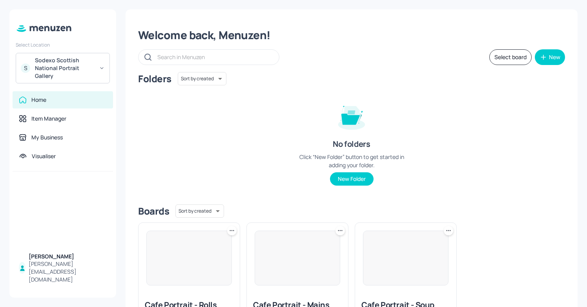
scroll to position [59, 0]
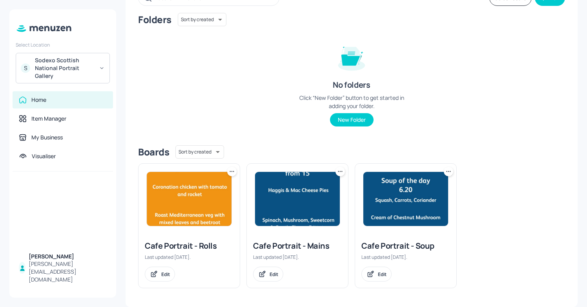
click at [408, 224] on img at bounding box center [405, 199] width 85 height 54
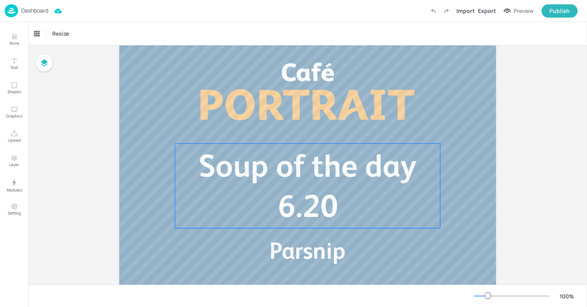
scroll to position [43, 0]
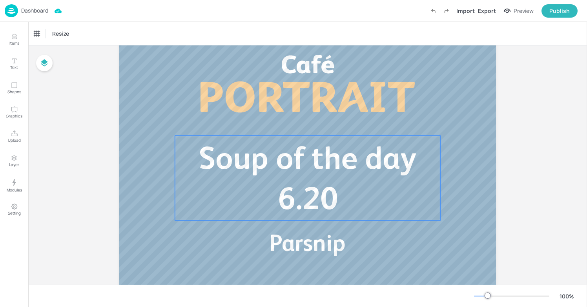
click at [304, 167] on span "Soup of the day" at bounding box center [307, 158] width 218 height 36
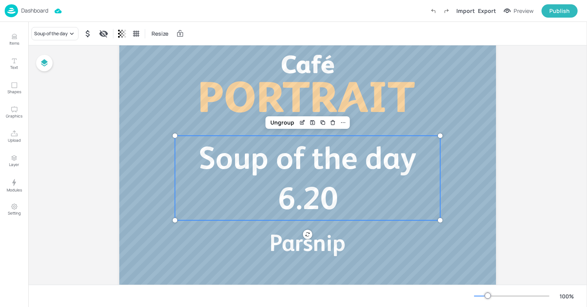
click at [285, 155] on span "Soup of the day" at bounding box center [307, 158] width 218 height 36
click at [300, 245] on span "Parsnip" at bounding box center [307, 243] width 76 height 27
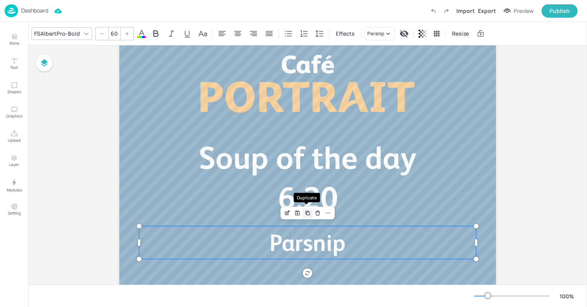
click at [307, 213] on icon "Duplicate" at bounding box center [307, 213] width 6 height 6
type input "--"
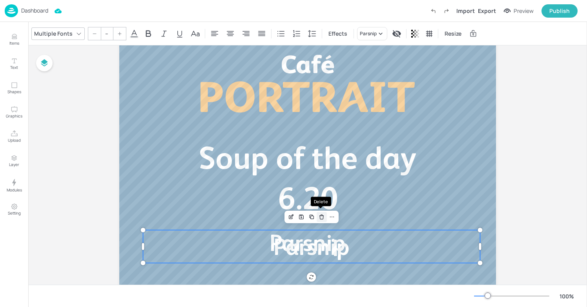
click at [319, 218] on icon "Delete" at bounding box center [321, 217] width 6 height 6
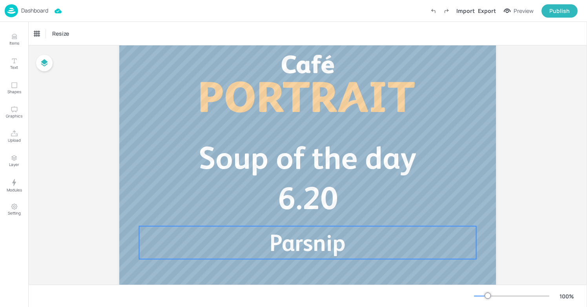
click at [299, 245] on span "Parsnip" at bounding box center [307, 243] width 76 height 27
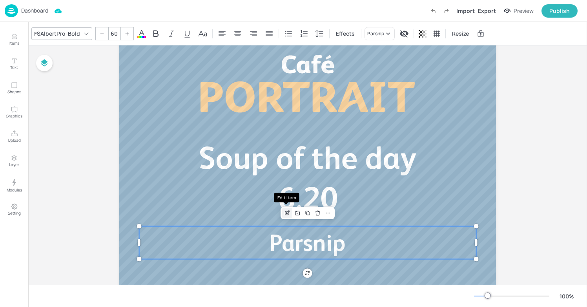
click at [287, 210] on icon "Edit Item" at bounding box center [287, 213] width 7 height 6
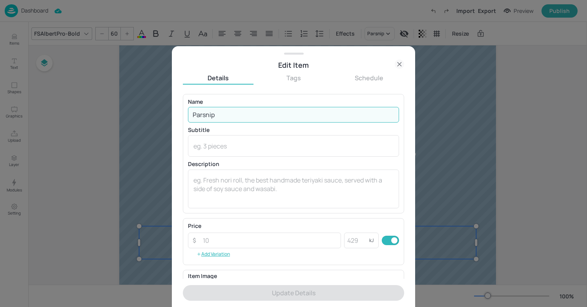
drag, startPoint x: 219, startPoint y: 114, endPoint x: 174, endPoint y: 114, distance: 44.7
click at [174, 114] on div "Edit Item Details Tags Schedule Name Parsnip ​ Subtitle x ​ Description x ​ Pri…" at bounding box center [293, 176] width 243 height 261
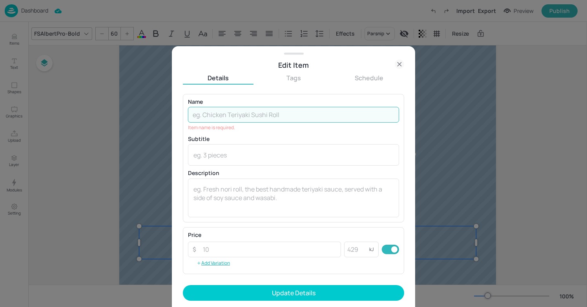
paste input "Leek and Potato"
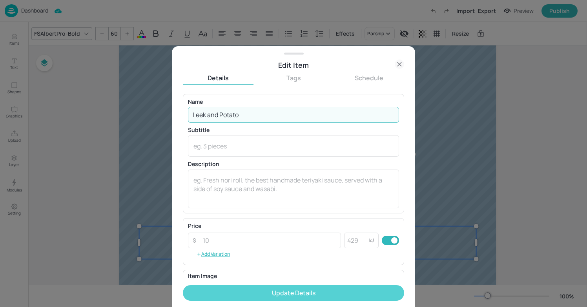
type input "Leek and Potato"
click at [279, 289] on button "Update Details" at bounding box center [293, 293] width 221 height 16
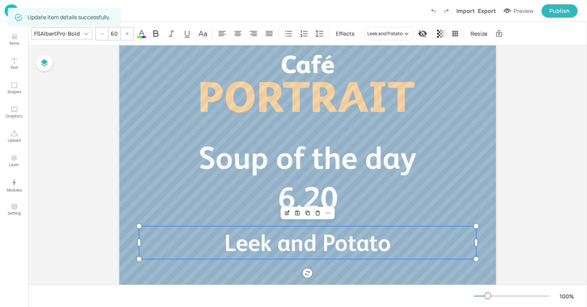
click at [295, 254] on span "Leek and Potato" at bounding box center [307, 243] width 166 height 27
click at [8, 8] on img at bounding box center [11, 10] width 13 height 13
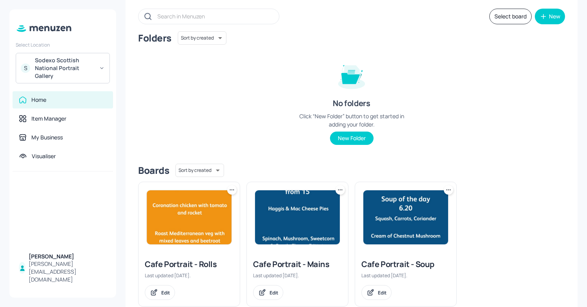
scroll to position [42, 0]
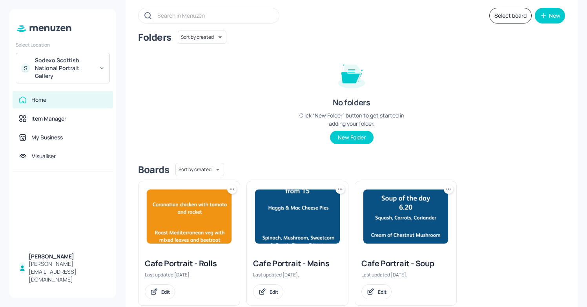
click at [376, 239] on img at bounding box center [405, 217] width 85 height 54
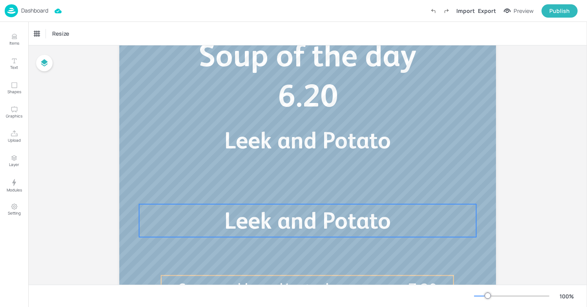
scroll to position [128, 0]
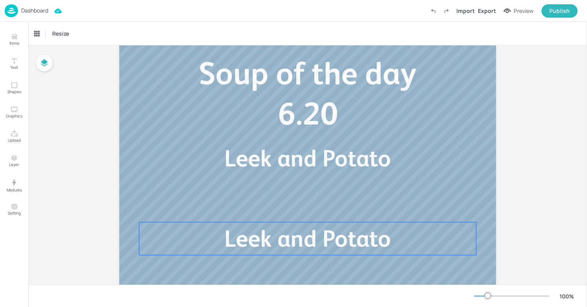
click at [342, 246] on span "Leek and Potato" at bounding box center [307, 238] width 166 height 27
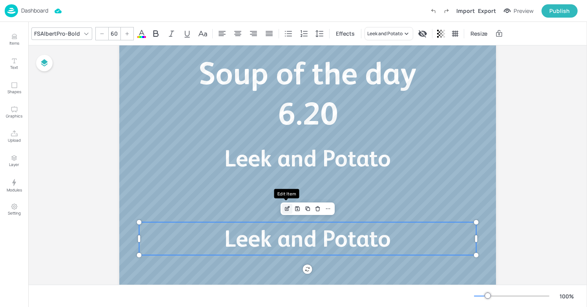
click at [286, 208] on icon "Edit Item" at bounding box center [287, 208] width 3 height 3
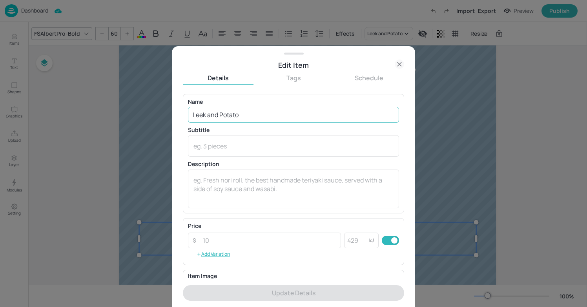
click at [248, 114] on input "Leek and Potato" at bounding box center [293, 115] width 211 height 16
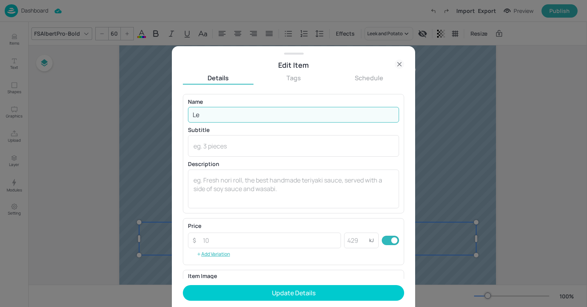
type input "L"
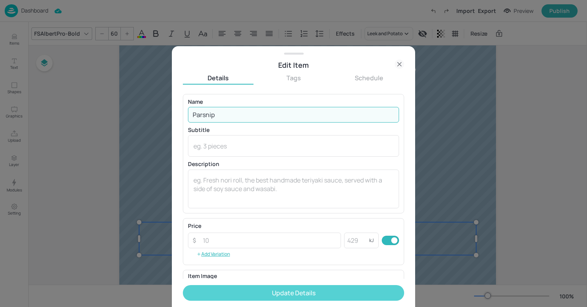
type input "Parsnip"
click at [263, 291] on button "Update Details" at bounding box center [293, 293] width 221 height 16
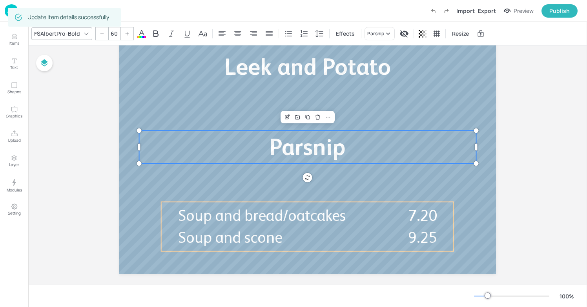
scroll to position [229, 0]
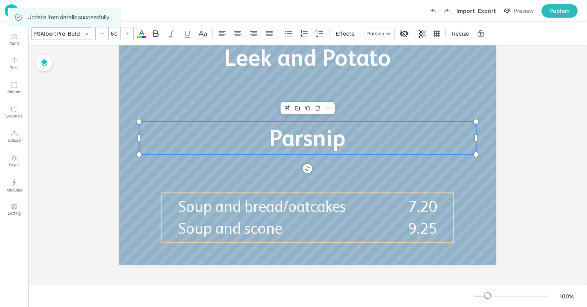
click at [7, 5] on img at bounding box center [11, 10] width 13 height 13
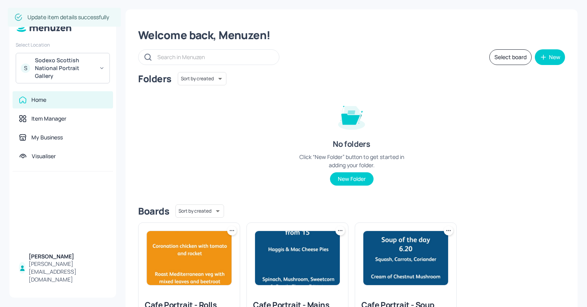
scroll to position [59, 0]
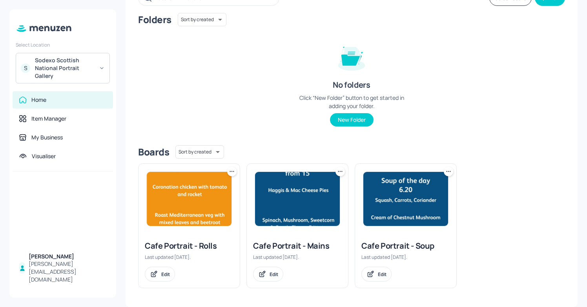
click at [269, 213] on img at bounding box center [297, 199] width 85 height 54
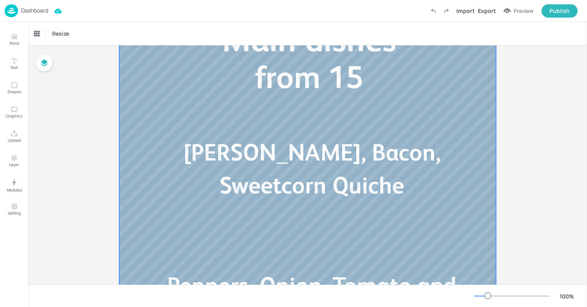
scroll to position [109, 0]
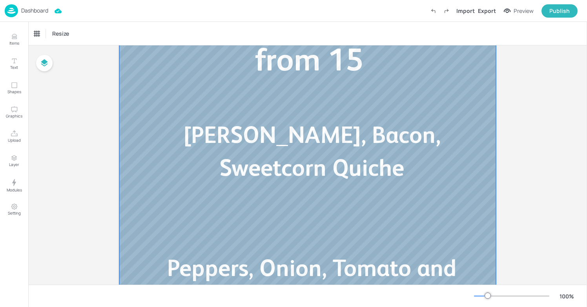
click at [369, 148] on p "Brie, Bacon, Sweetcorn Quiche" at bounding box center [311, 151] width 337 height 66
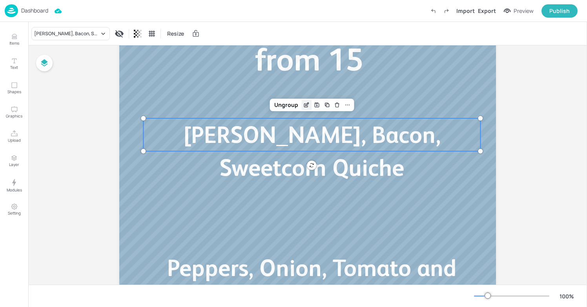
click at [304, 104] on icon "Edit Item" at bounding box center [306, 105] width 7 height 6
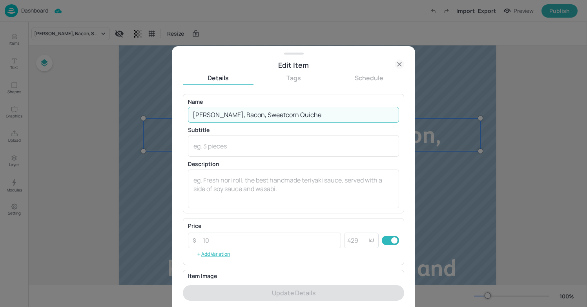
drag, startPoint x: 289, startPoint y: 111, endPoint x: 180, endPoint y: 112, distance: 109.8
click at [180, 112] on div "Edit Item Details Tags Schedule Name Brie, Bacon, Sweetcorn Quiche ​ Subtitle x…" at bounding box center [293, 176] width 243 height 261
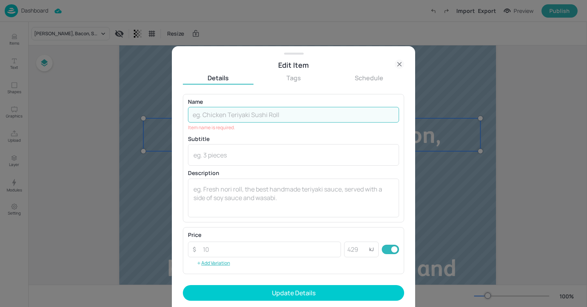
paste input "Frittata of the day"
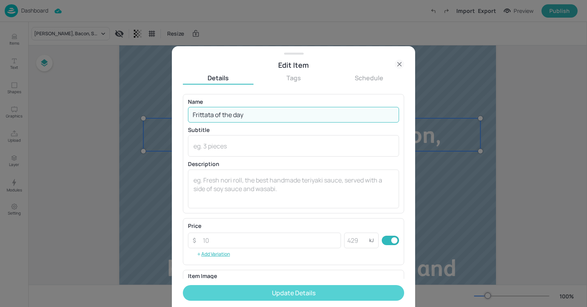
type input "Frittata of the day"
click at [266, 295] on button "Update Details" at bounding box center [293, 293] width 221 height 16
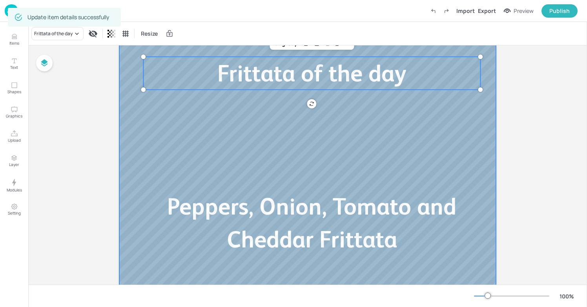
scroll to position [173, 0]
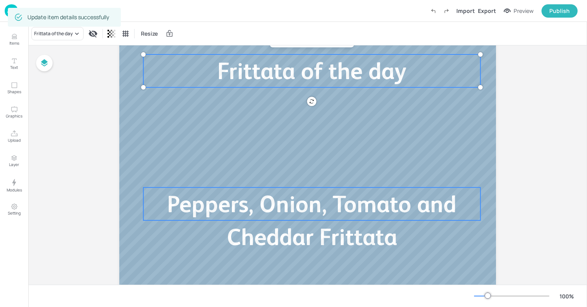
click at [291, 200] on span "Peppers, Onion, Tomato and Cheddar Frittata" at bounding box center [311, 221] width 289 height 60
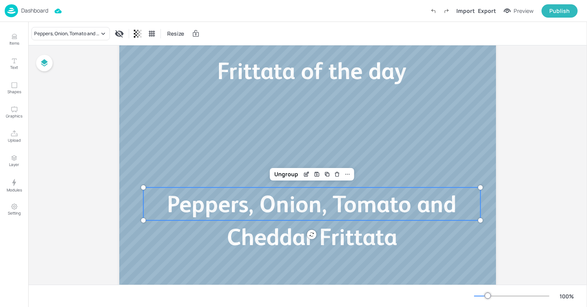
click at [325, 232] on span "Peppers, Onion, Tomato and Cheddar Frittata" at bounding box center [311, 221] width 289 height 60
click at [304, 177] on icon "Edit Item" at bounding box center [306, 174] width 7 height 6
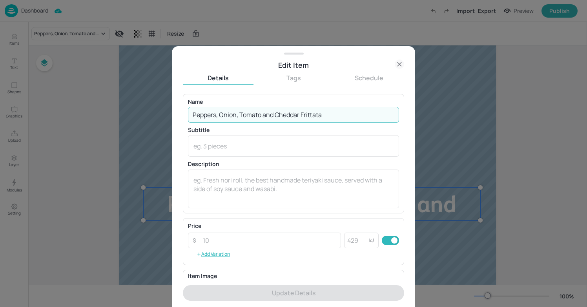
drag, startPoint x: 333, startPoint y: 112, endPoint x: 170, endPoint y: 120, distance: 163.3
click at [170, 120] on div "Edit Item Details Tags Schedule Name Peppers, Onion, Tomato and Cheddar Frittat…" at bounding box center [293, 153] width 587 height 307
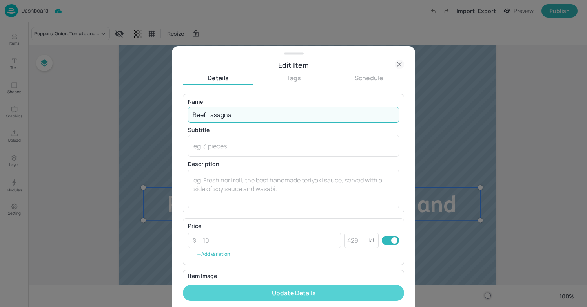
type input "Beef Lasagna"
click at [238, 297] on button "Update Details" at bounding box center [293, 293] width 221 height 16
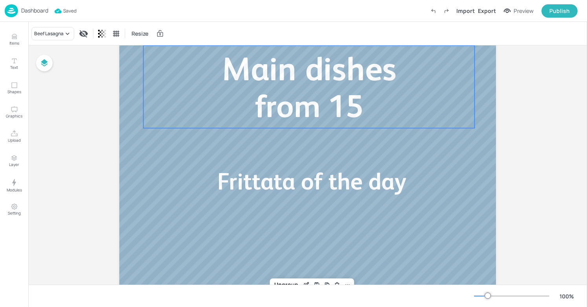
scroll to position [229, 0]
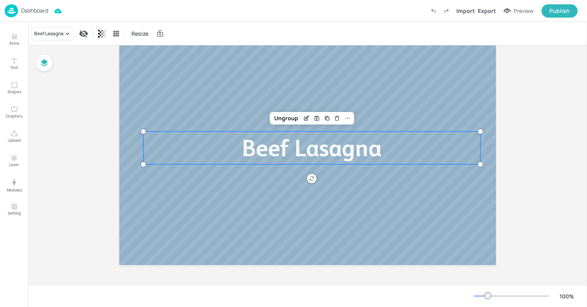
click at [38, 13] on p "Dashboard" at bounding box center [34, 10] width 27 height 5
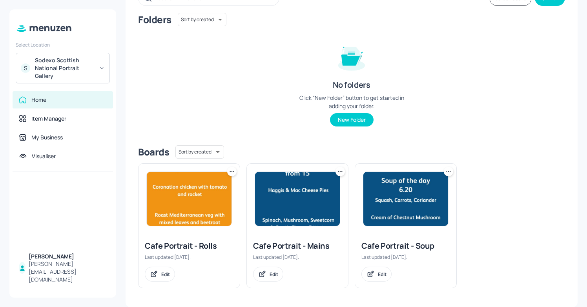
scroll to position [58, 0]
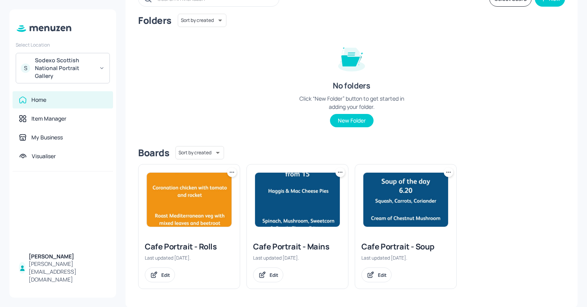
click at [168, 213] on img at bounding box center [189, 200] width 85 height 54
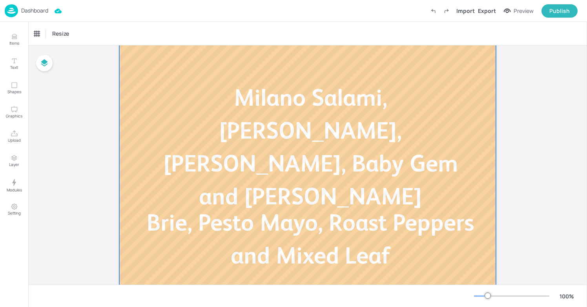
scroll to position [115, 0]
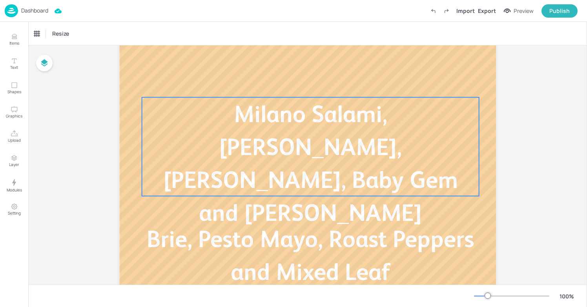
click at [204, 161] on p "Milano Salami, Sliced Cheddar, Gherkin, Baby Gem and Mustard Mayo" at bounding box center [310, 164] width 337 height 132
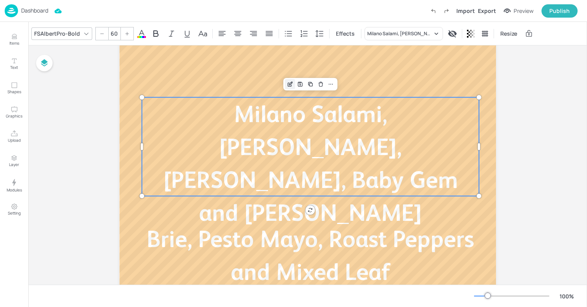
click at [289, 84] on icon "Edit Item" at bounding box center [290, 83] width 3 height 3
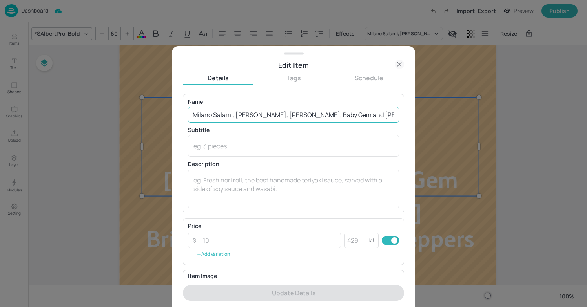
click at [356, 115] on input "Milano Salami, Sliced Cheddar, Gherkin, Baby Gem and Mustard Mayo" at bounding box center [293, 115] width 211 height 16
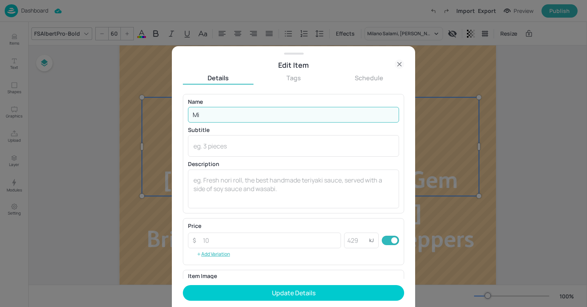
type input "M"
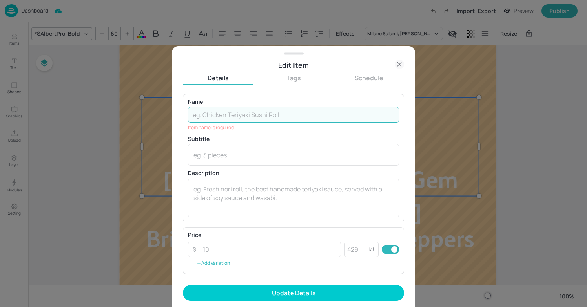
paste input "Ham, Mustard Mayo, Cucumber, Tomato, Cheddar, Mixed Leaves"
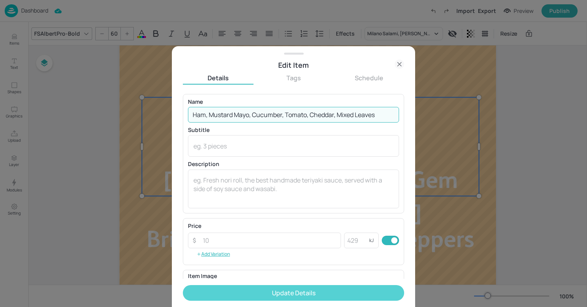
type input "Ham, Mustard Mayo, Cucumber, Tomato, Cheddar, Mixed Leaves"
click at [267, 293] on button "Update Details" at bounding box center [293, 293] width 221 height 16
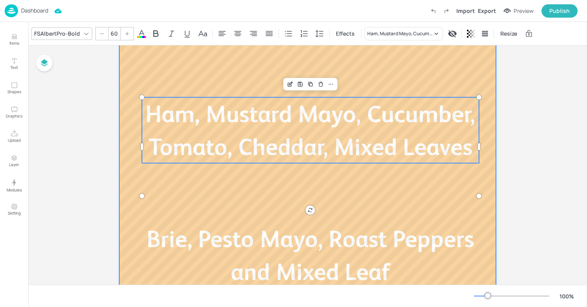
click at [355, 204] on div at bounding box center [307, 167] width 376 height 423
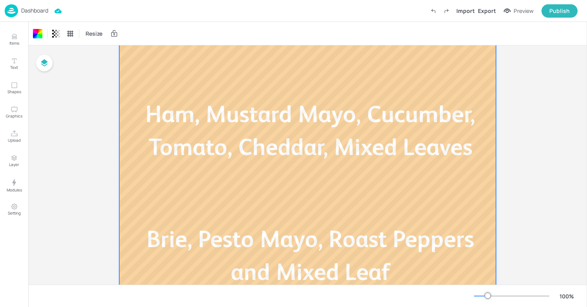
click at [333, 226] on span "Brie, Pesto Mayo, Roast Peppers and Mixed Leaf" at bounding box center [310, 256] width 327 height 60
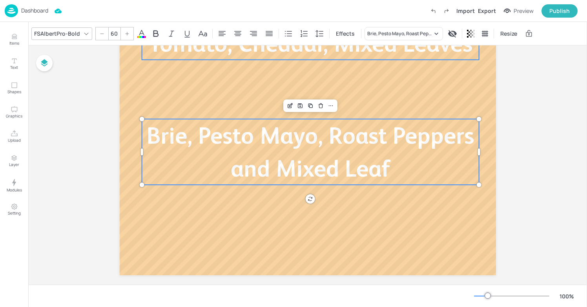
scroll to position [229, 0]
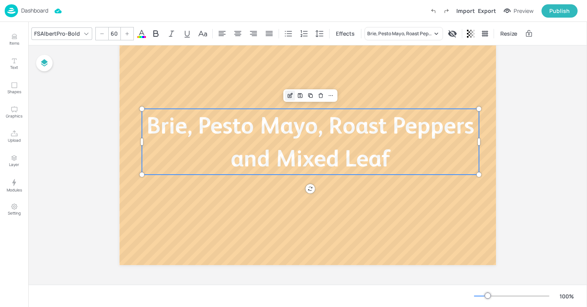
click at [287, 93] on icon "Edit Item" at bounding box center [290, 96] width 7 height 6
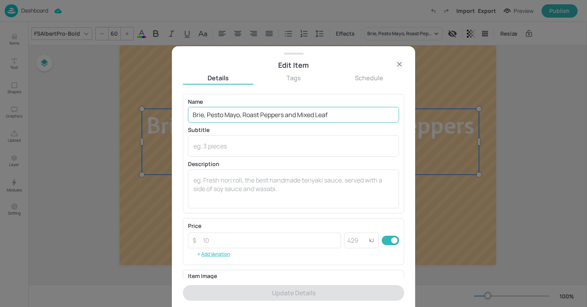
click at [337, 113] on input "Brie, Pesto Mayo, Roast Peppers and Mixed Leaf" at bounding box center [293, 115] width 211 height 16
drag, startPoint x: 337, startPoint y: 113, endPoint x: 135, endPoint y: 123, distance: 202.2
click at [135, 122] on div "Edit Item Details Tags Schedule Name Brie, Pesto Mayo, Roast Peppers and Mixed …" at bounding box center [293, 153] width 587 height 307
click at [356, 121] on input "Brie, Pesto Mayo, Roast Peppers and Mixed Leaf" at bounding box center [293, 115] width 211 height 16
drag, startPoint x: 342, startPoint y: 113, endPoint x: 155, endPoint y: 120, distance: 187.2
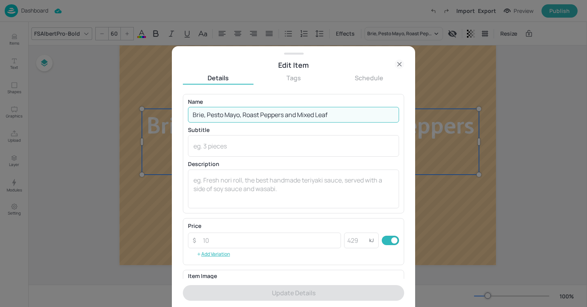
click at [155, 120] on div "Edit Item Details Tags Schedule Name Brie, Pesto Mayo, Roast Peppers and Mixed …" at bounding box center [293, 153] width 587 height 307
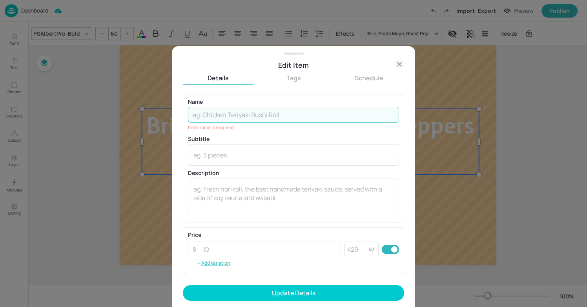
paste input "Brie, Roasted Red Peppers, Chutney"
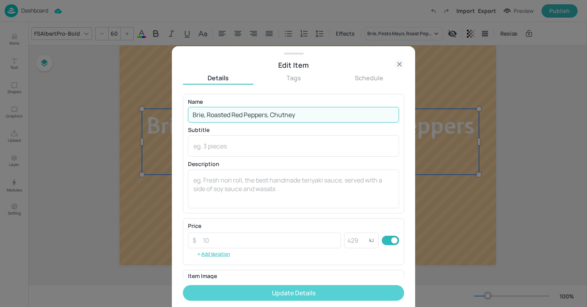
type input "Brie, Roasted Red Peppers, Chutney"
click at [260, 292] on button "Update Details" at bounding box center [293, 293] width 221 height 16
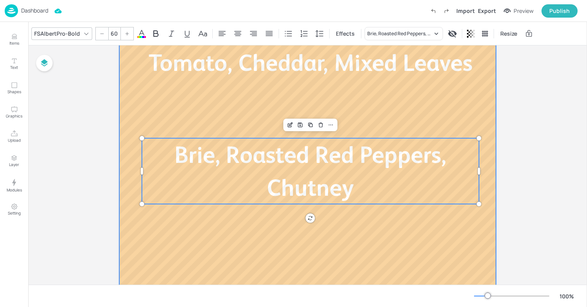
scroll to position [229, 0]
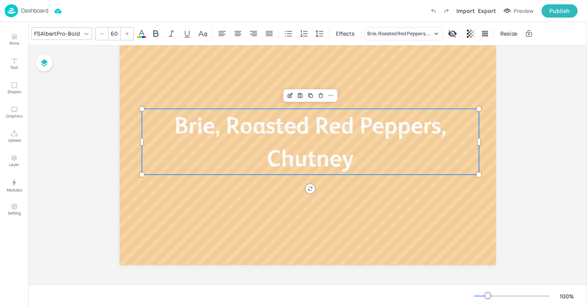
click at [26, 10] on p "Dashboard" at bounding box center [34, 10] width 27 height 5
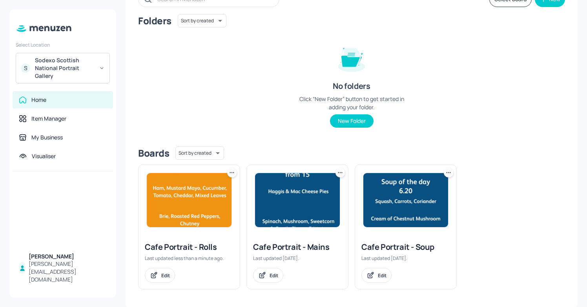
scroll to position [59, 0]
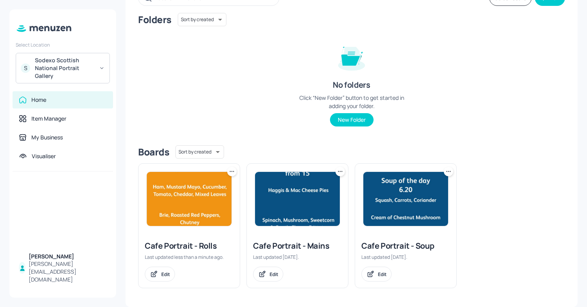
click at [393, 224] on img at bounding box center [405, 199] width 85 height 54
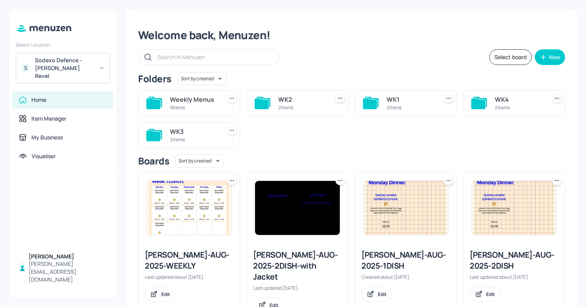
click at [59, 59] on div "Sodexo Defence - [PERSON_NAME] Revel" at bounding box center [64, 68] width 59 height 24
